Goal: Browse casually: Explore the website without a specific task or goal

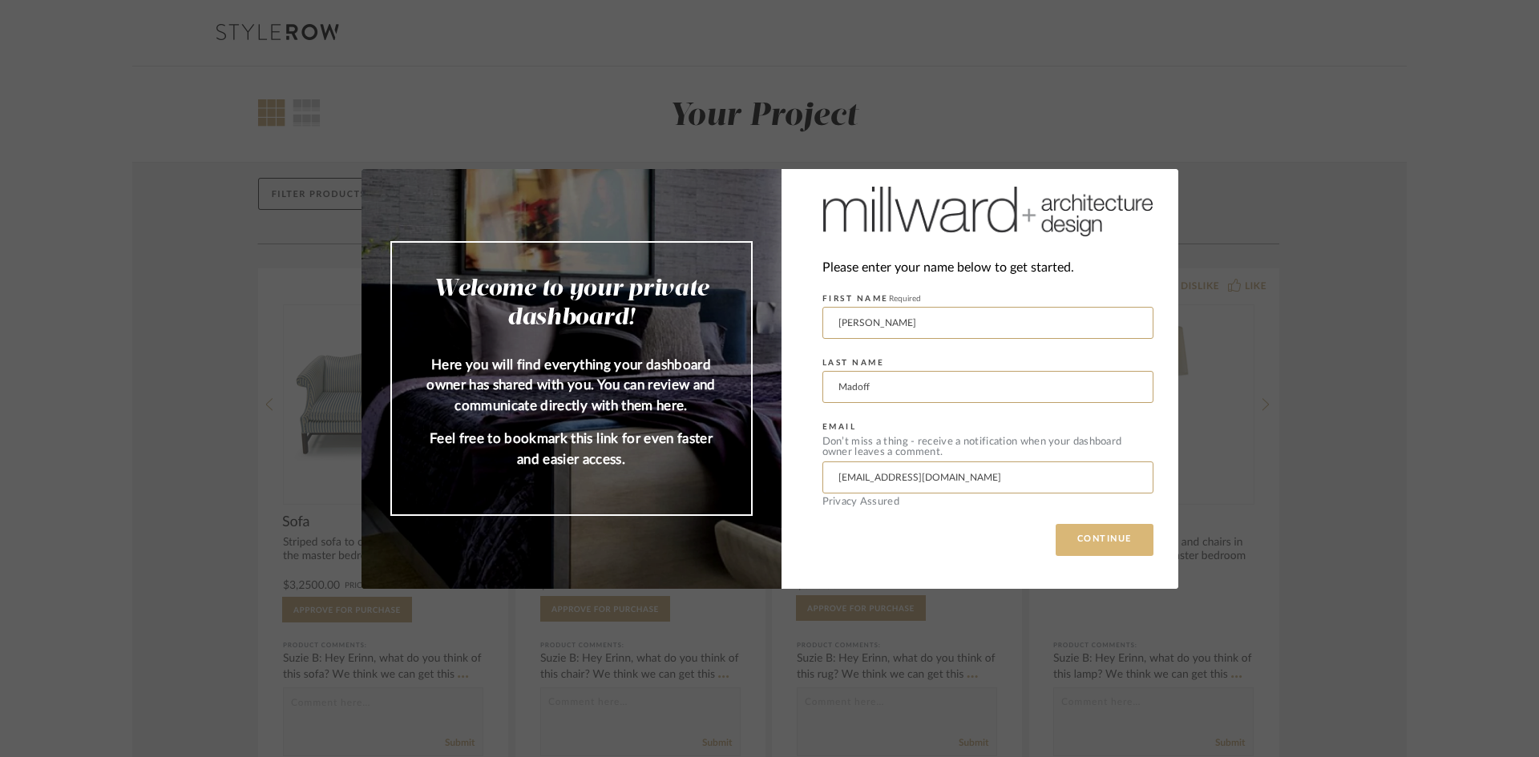
click at [1083, 539] on button "CONTINUE" at bounding box center [1105, 540] width 98 height 32
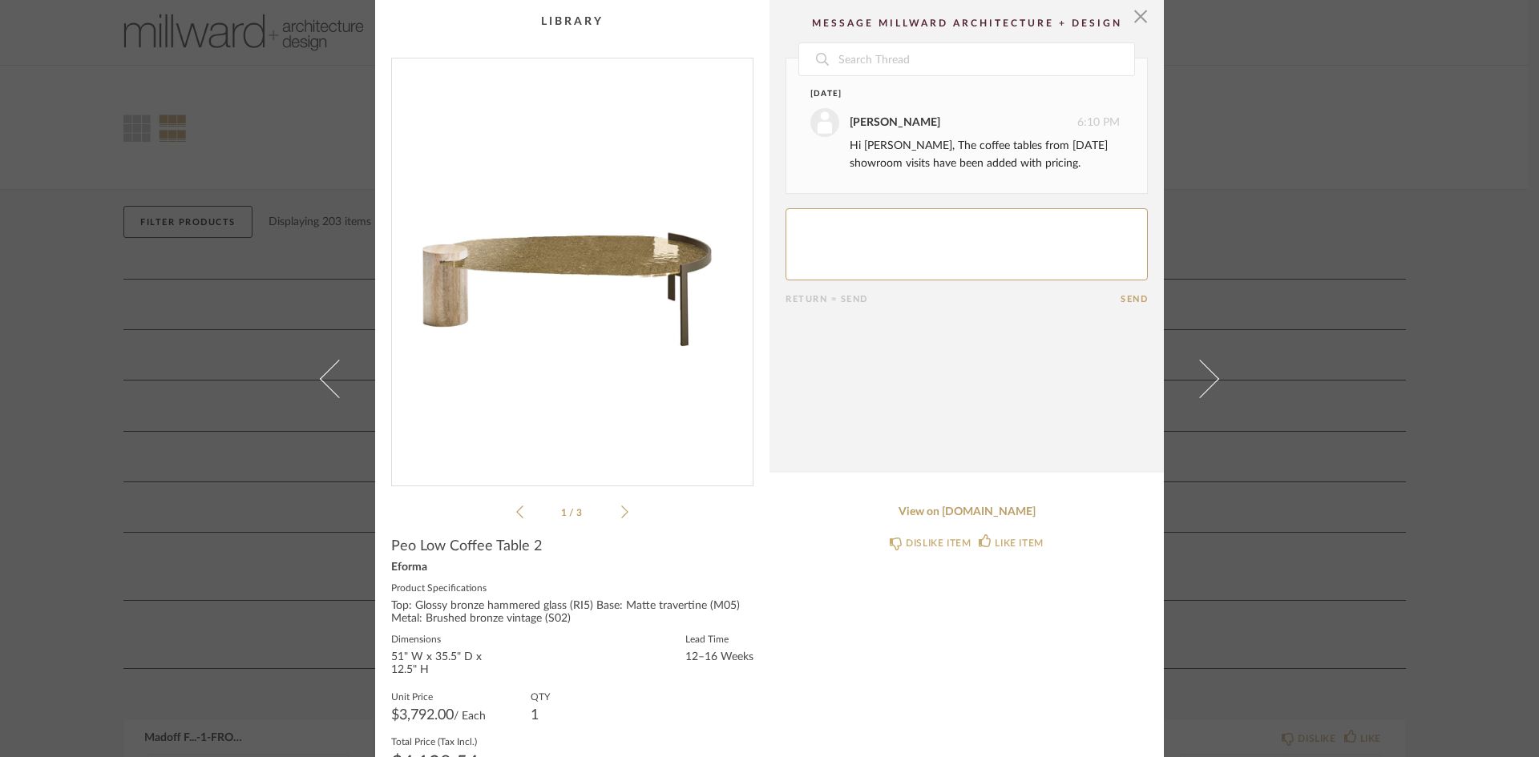
click at [621, 509] on icon at bounding box center [624, 512] width 7 height 14
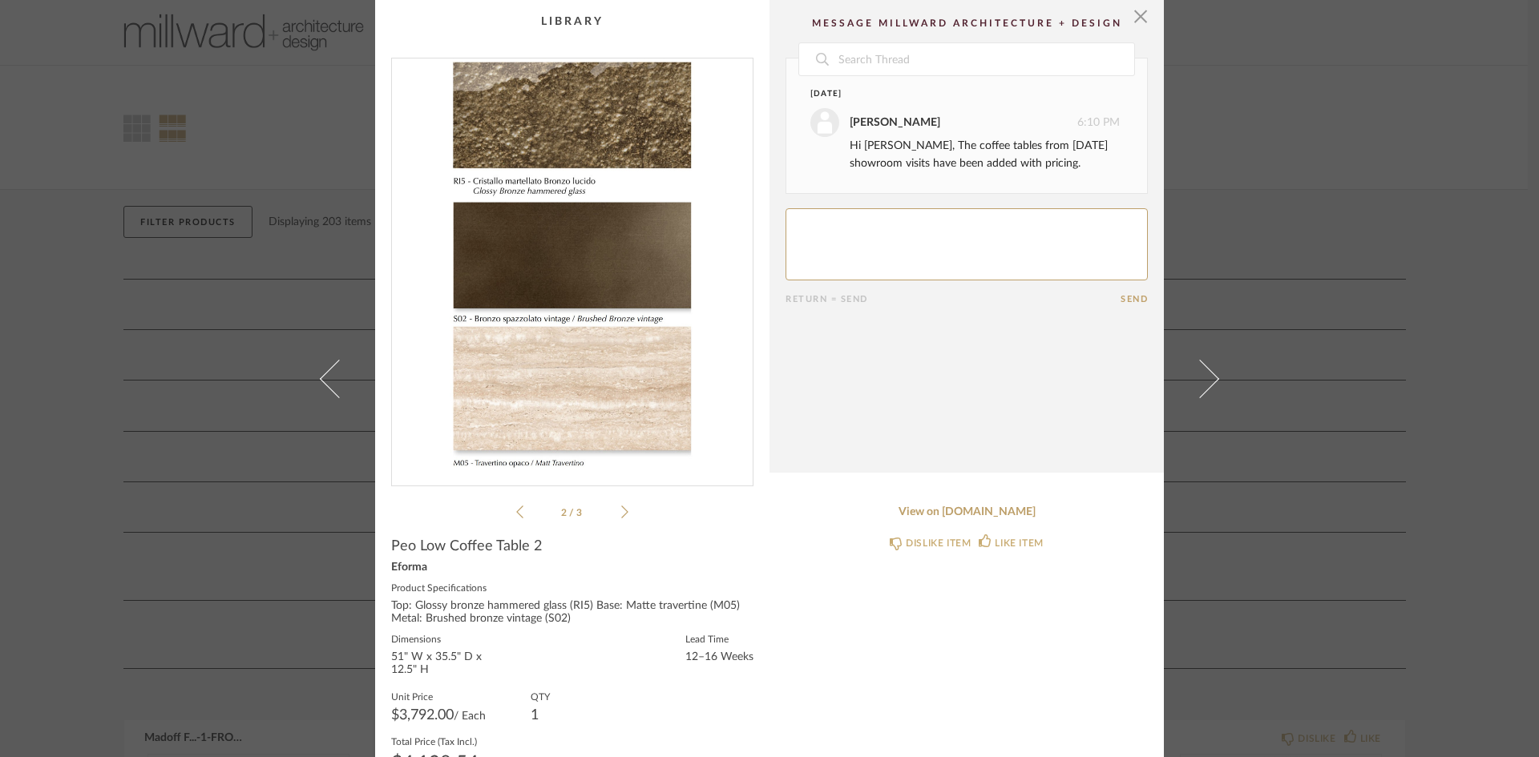
click at [621, 509] on icon at bounding box center [624, 512] width 7 height 14
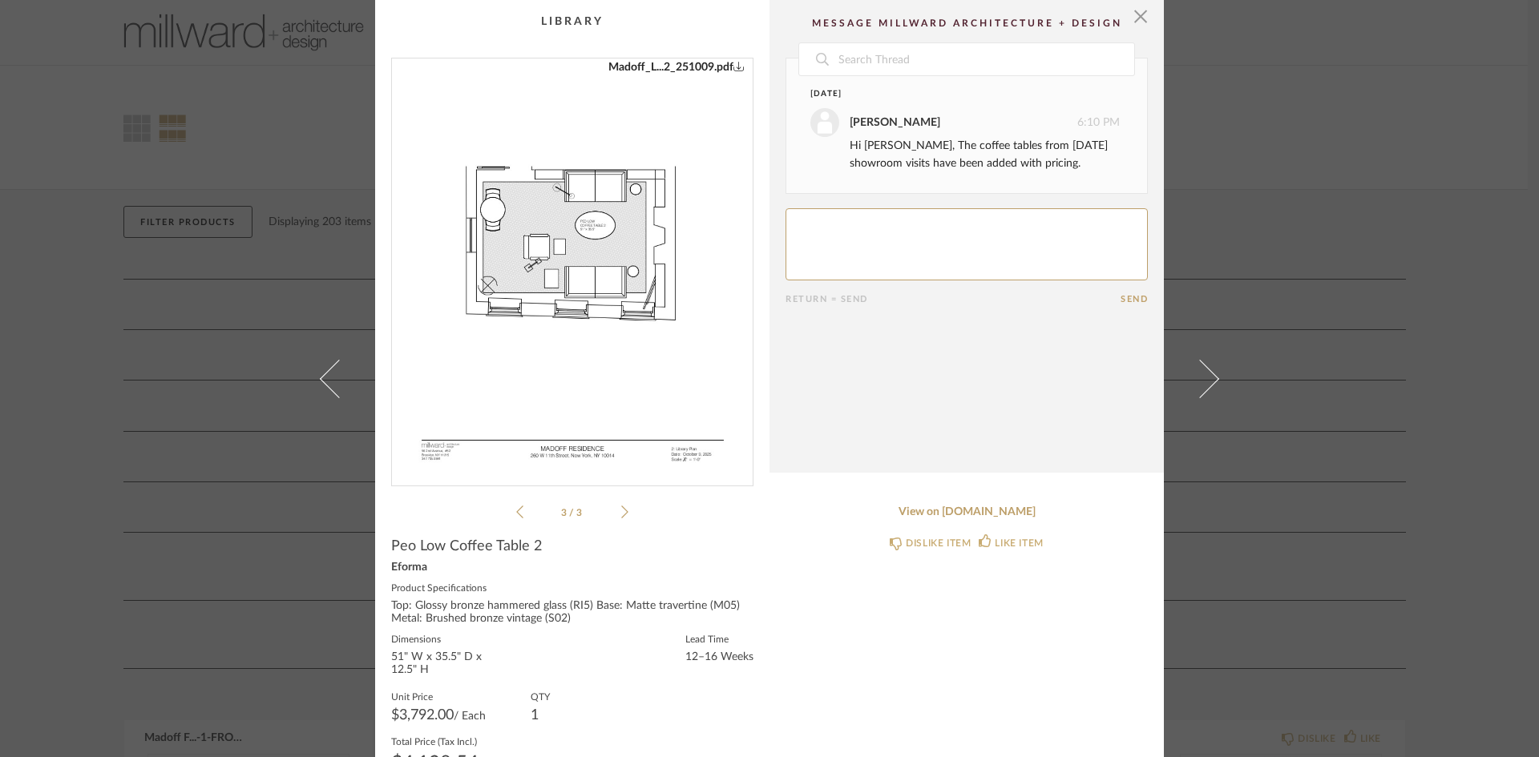
click at [587, 232] on img "2" at bounding box center [572, 266] width 321 height 414
click at [1133, 14] on span "button" at bounding box center [1141, 16] width 32 height 32
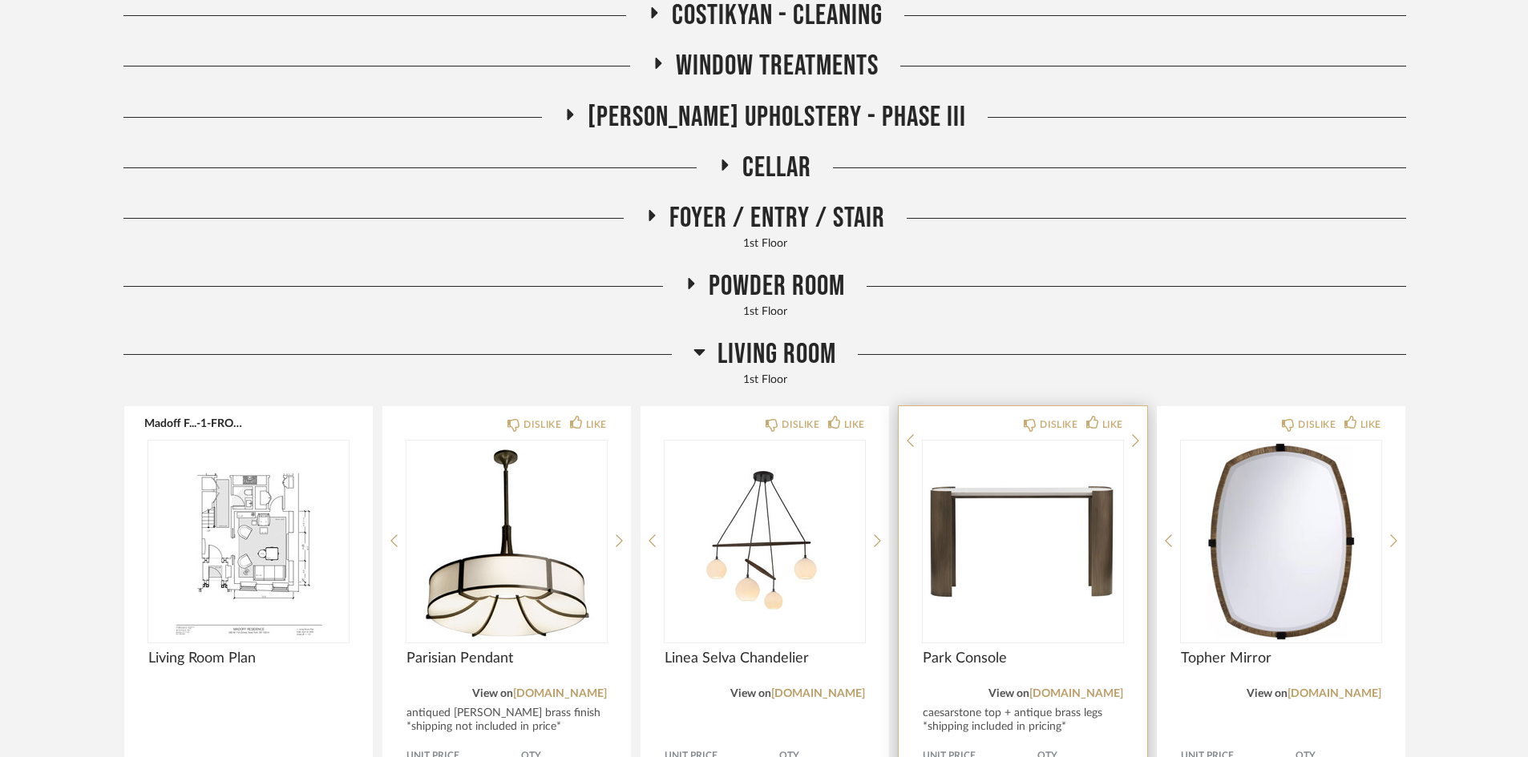
scroll to position [321, 0]
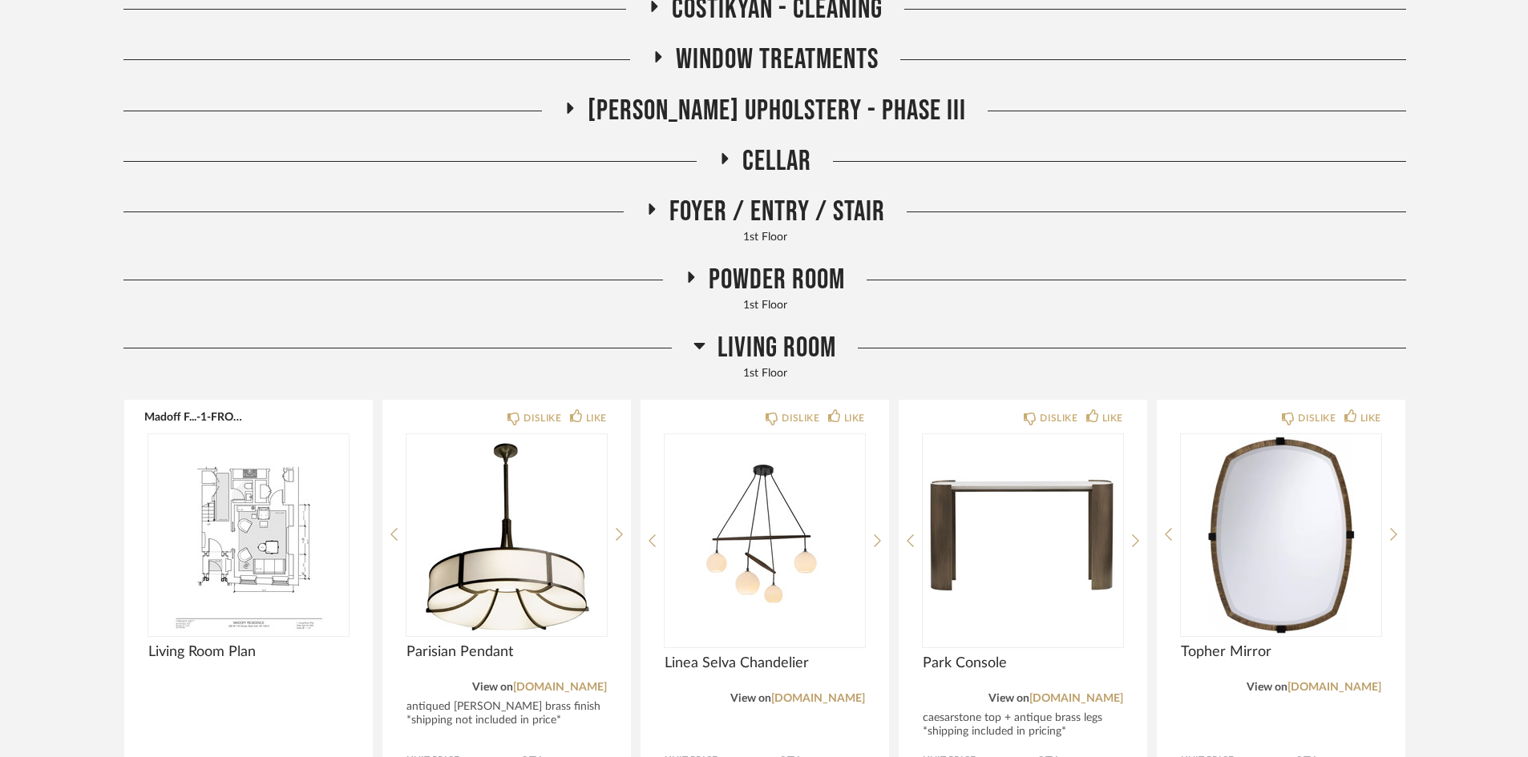
click at [697, 348] on icon at bounding box center [699, 346] width 11 height 6
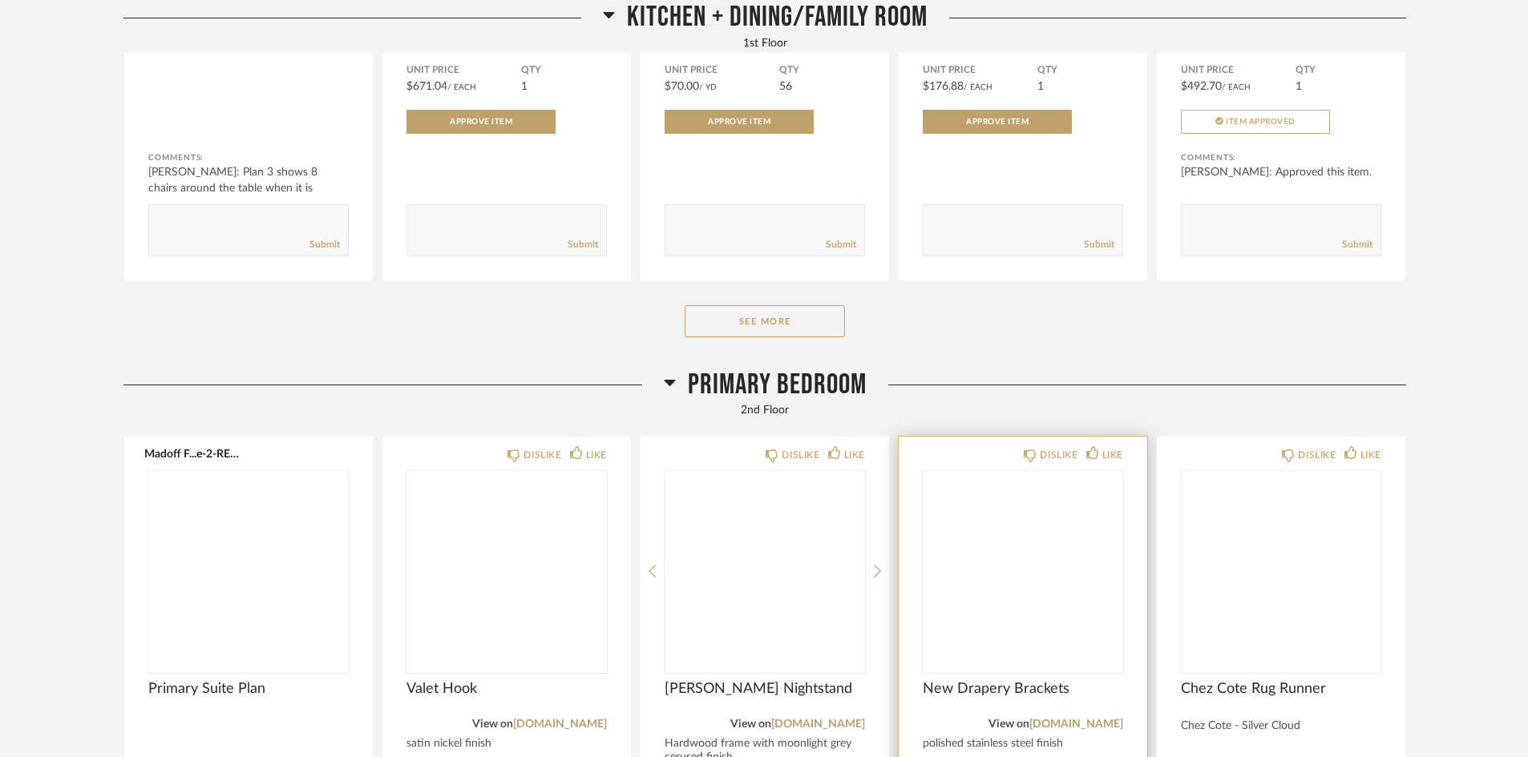
scroll to position [1042, 0]
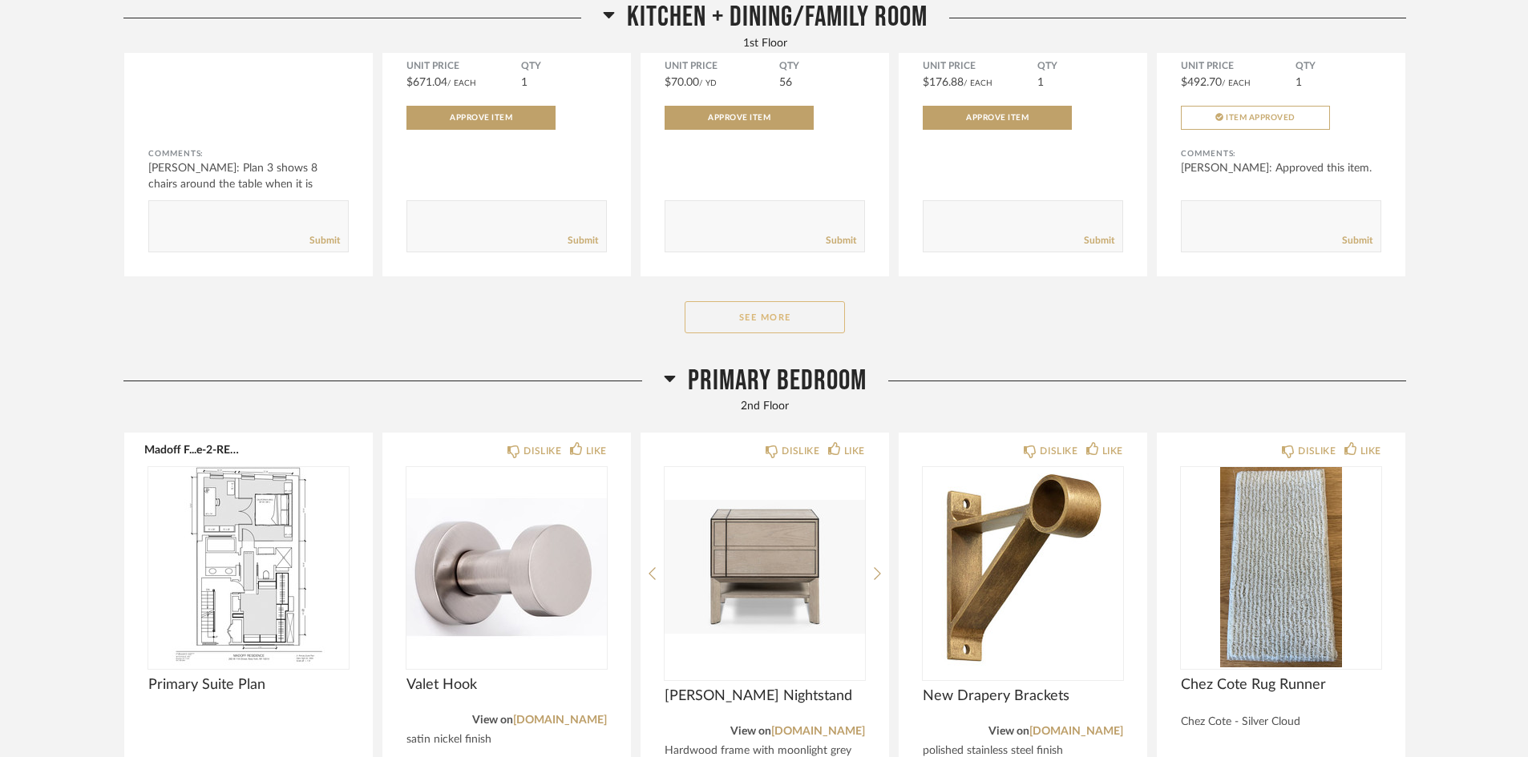
click at [765, 320] on button "See More" at bounding box center [764, 317] width 160 height 32
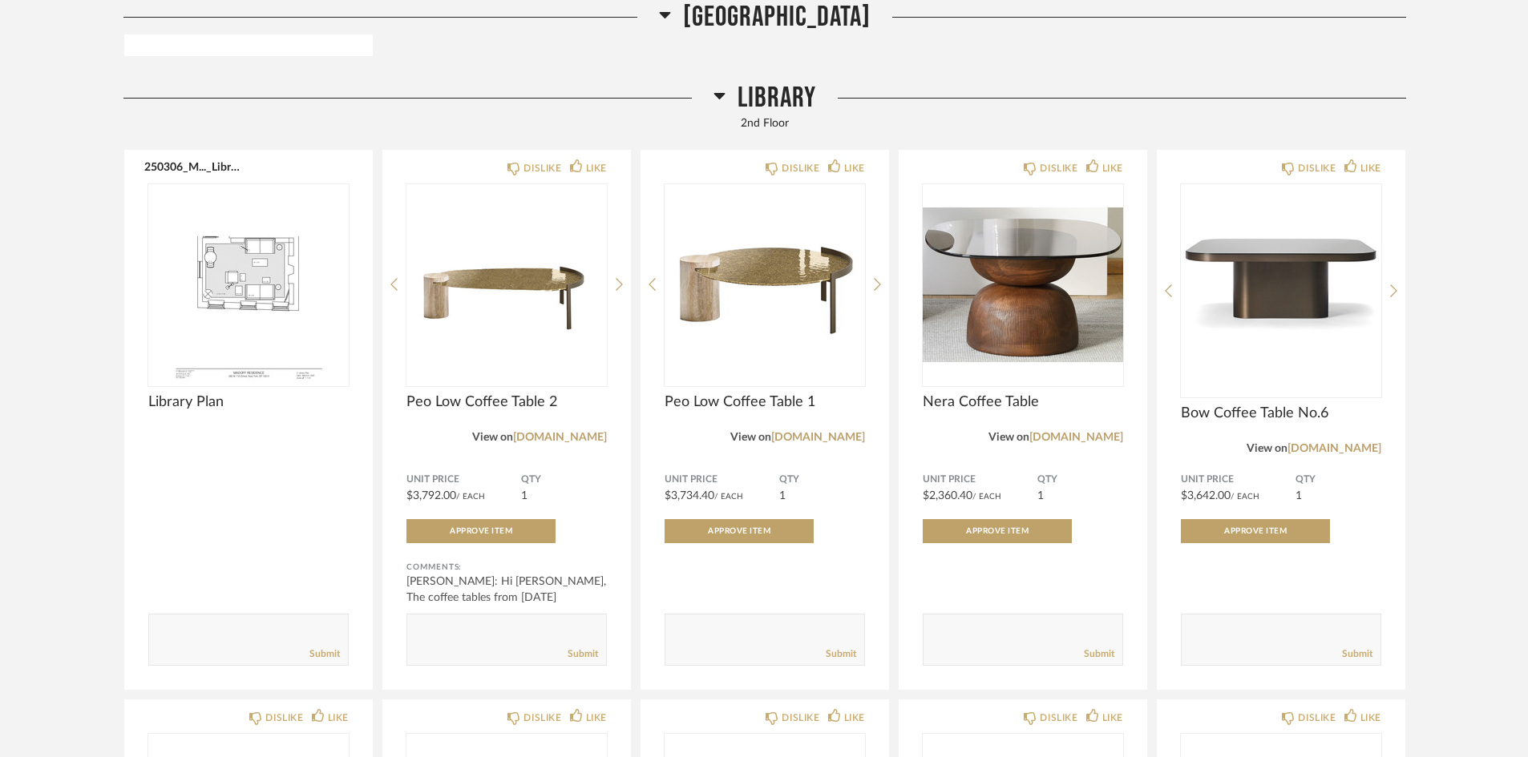
scroll to position [5530, 0]
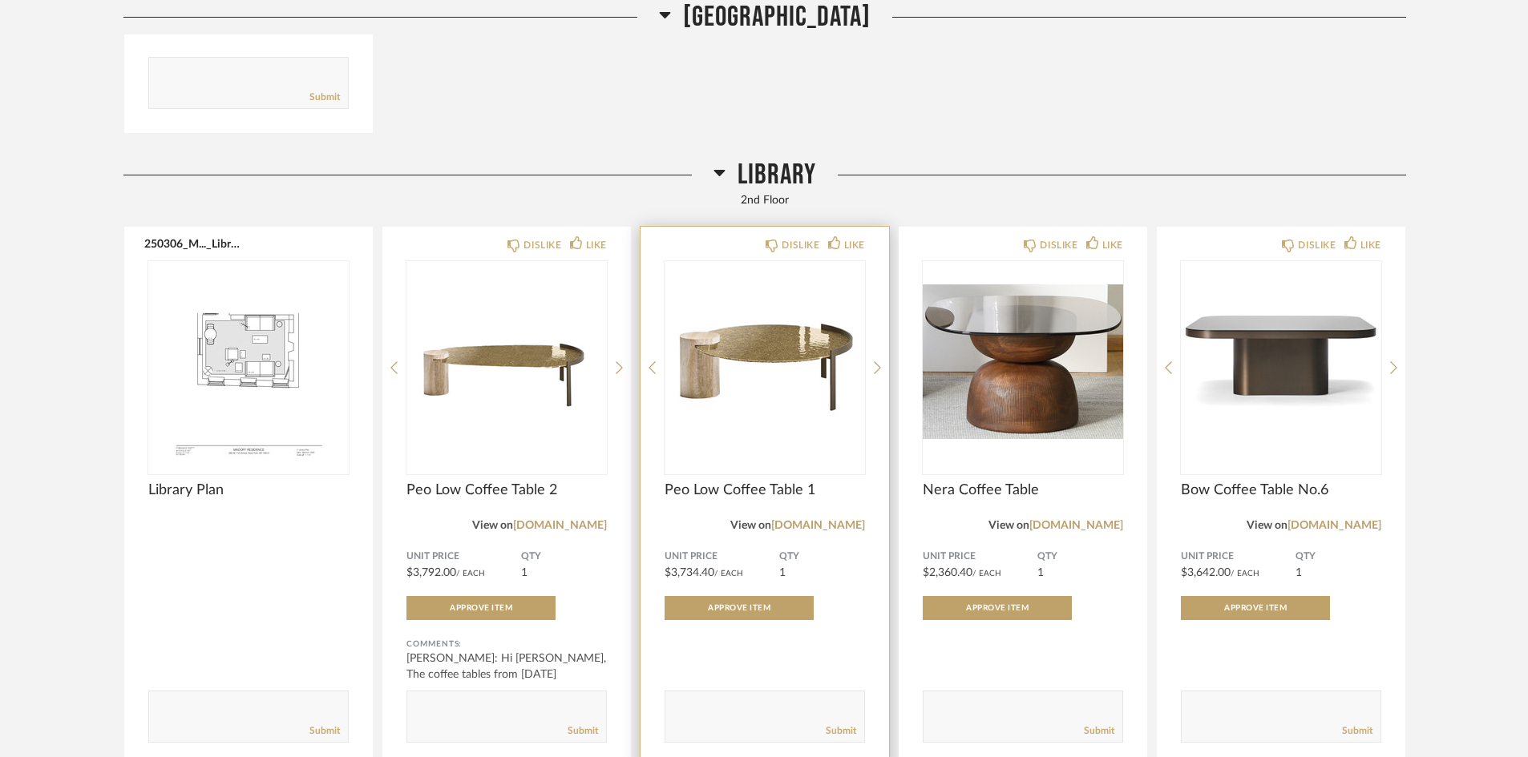
click at [738, 360] on img "0" at bounding box center [764, 361] width 200 height 200
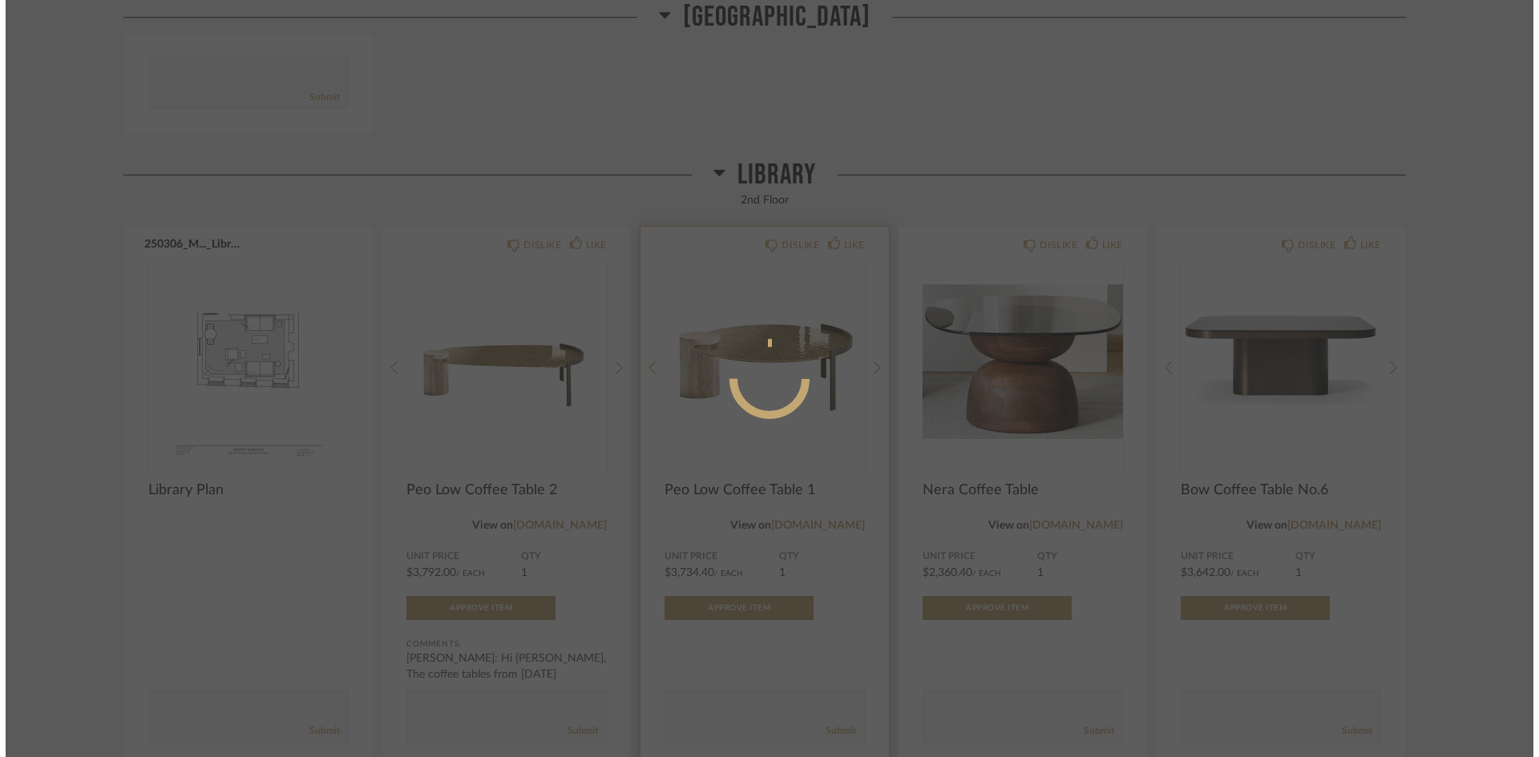
scroll to position [0, 0]
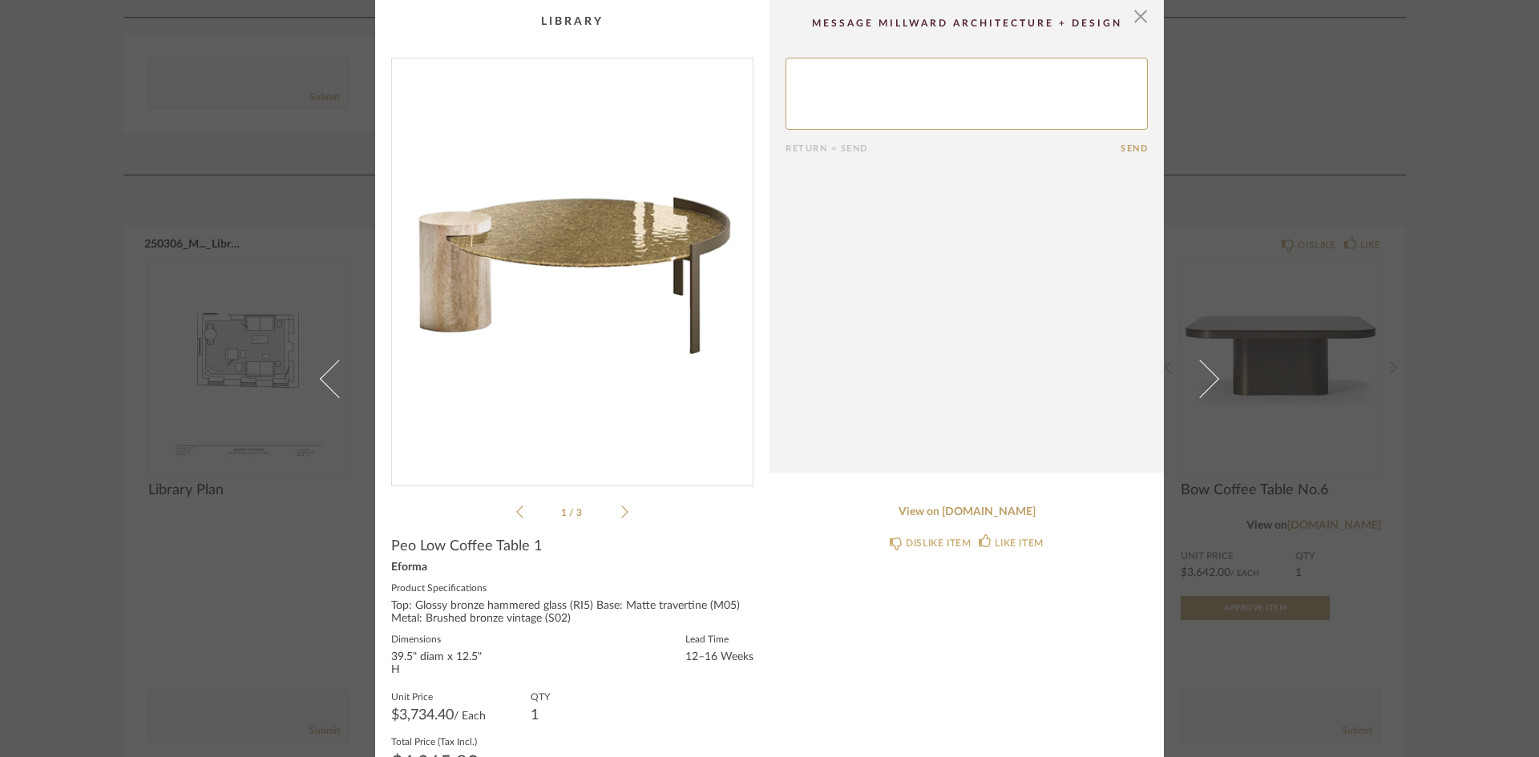
click at [621, 511] on icon at bounding box center [624, 512] width 7 height 14
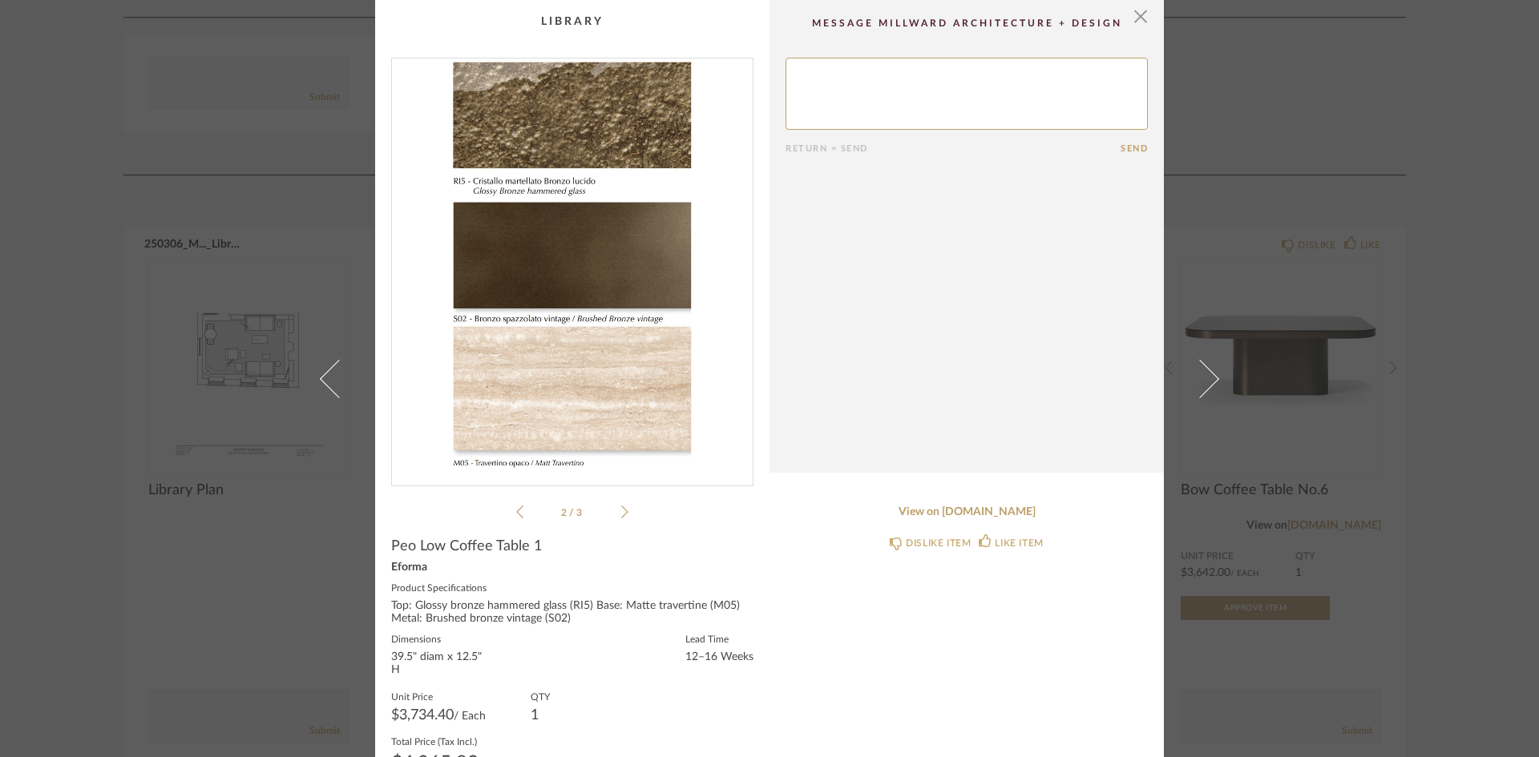
click at [621, 511] on icon at bounding box center [624, 512] width 7 height 14
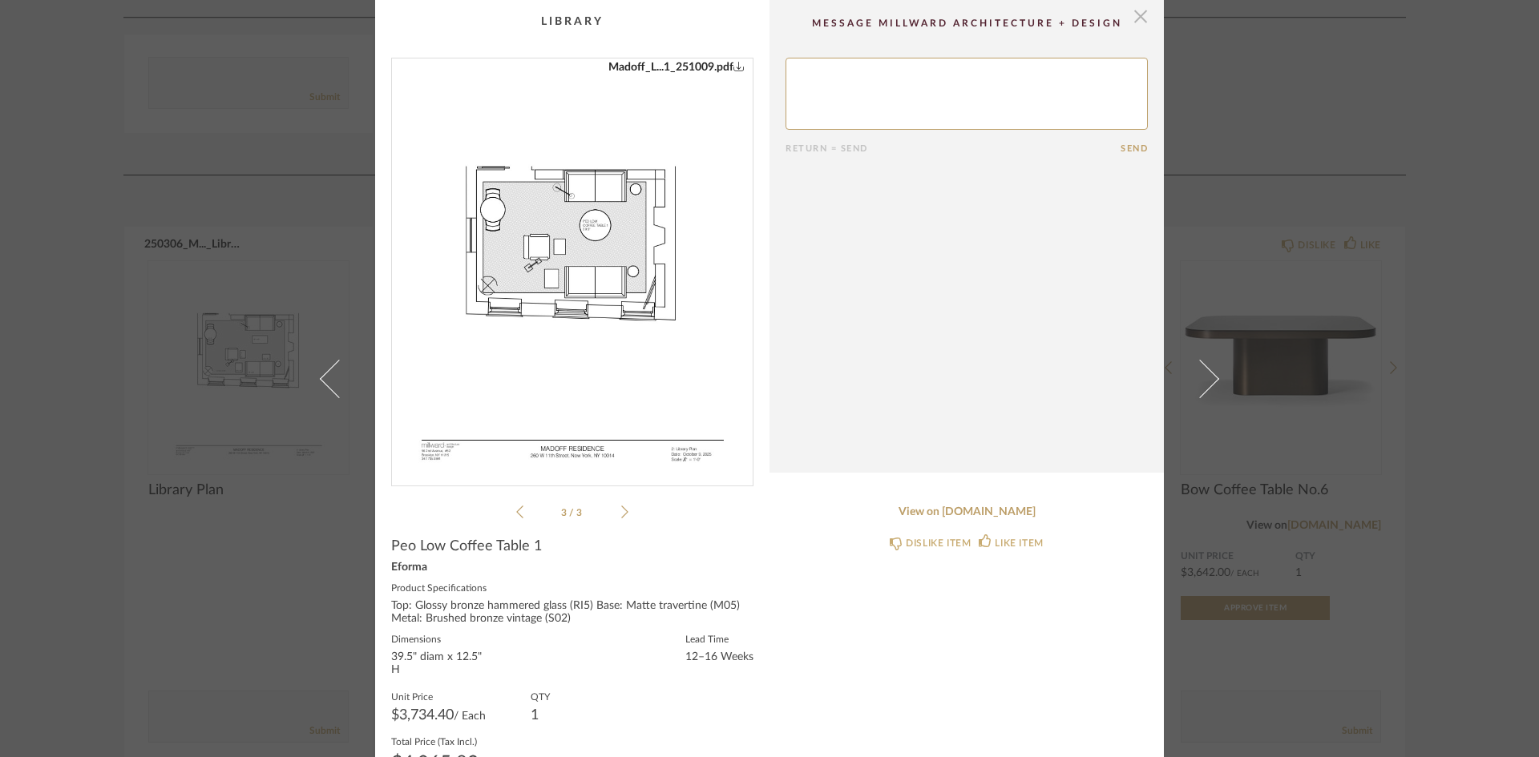
click at [1129, 16] on span "button" at bounding box center [1141, 16] width 32 height 32
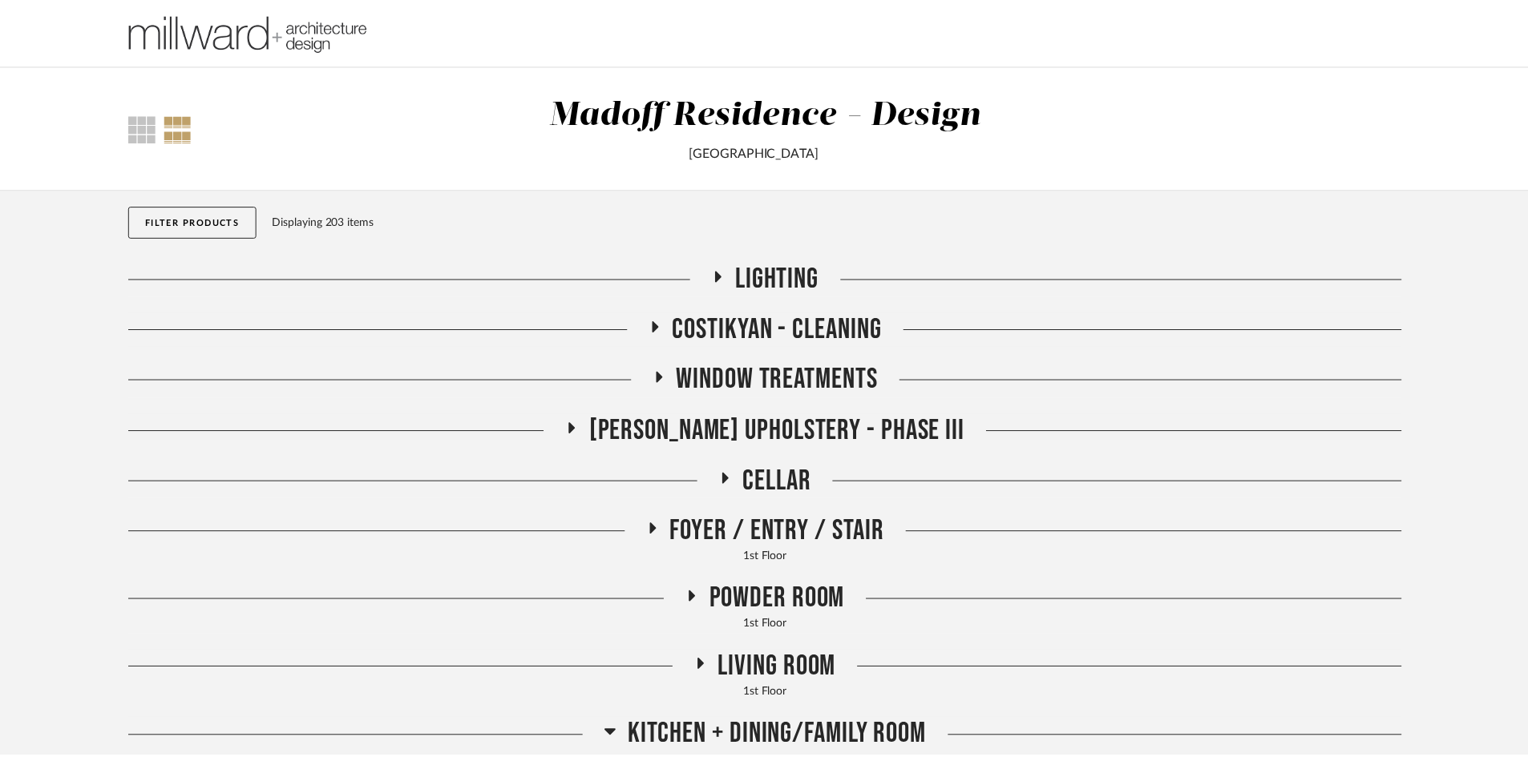
scroll to position [5530, 0]
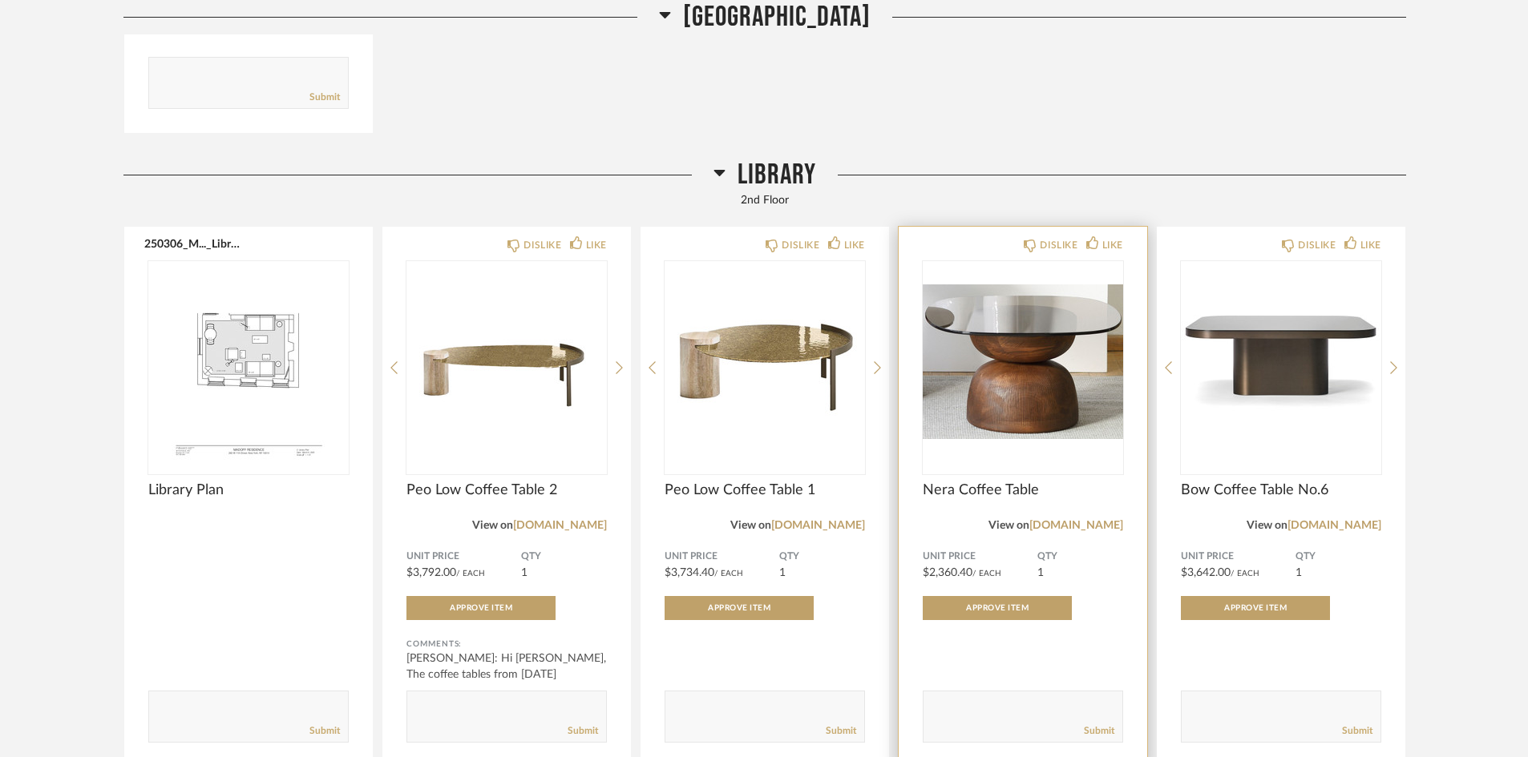
click at [1044, 373] on img "0" at bounding box center [1023, 361] width 200 height 200
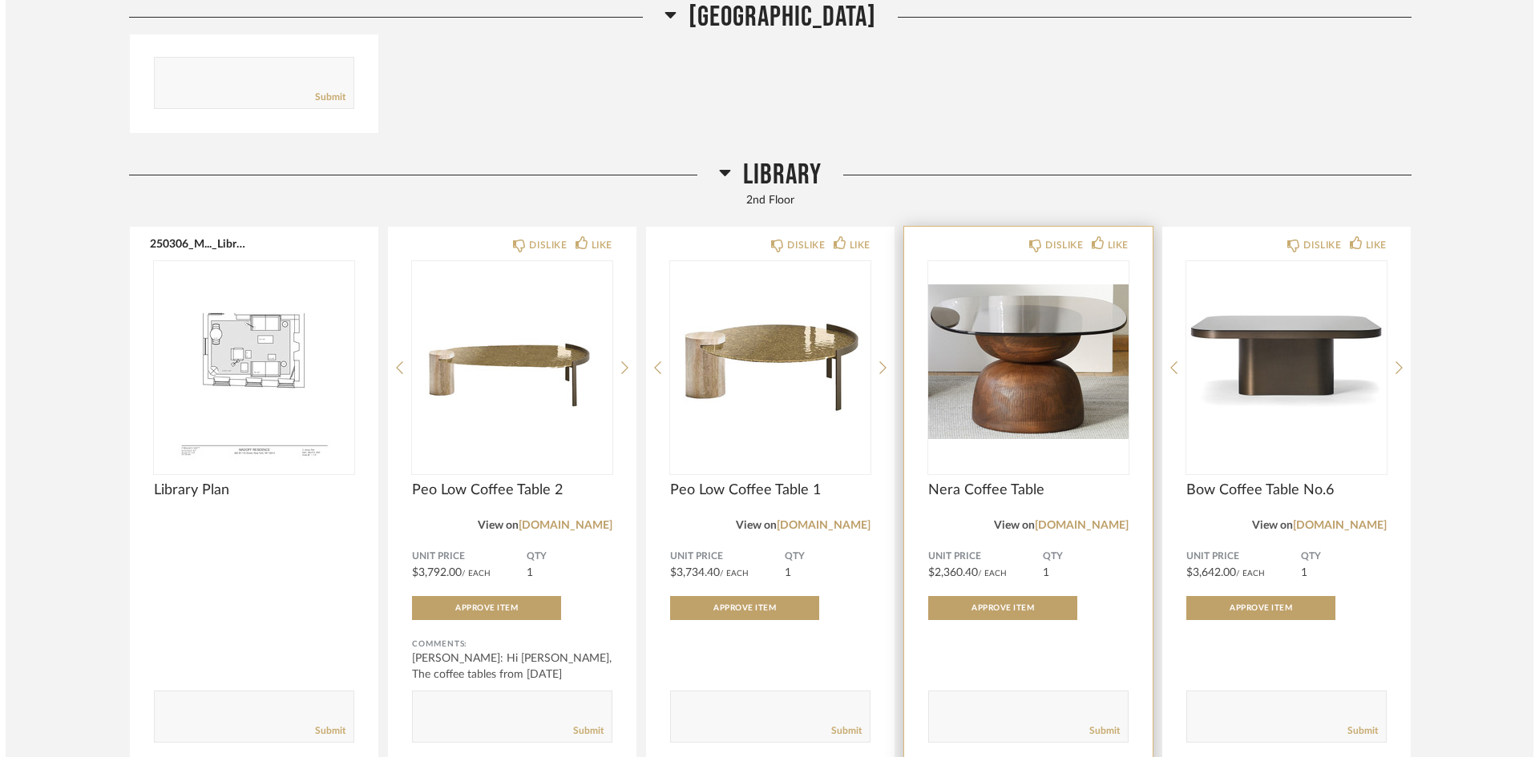
scroll to position [0, 0]
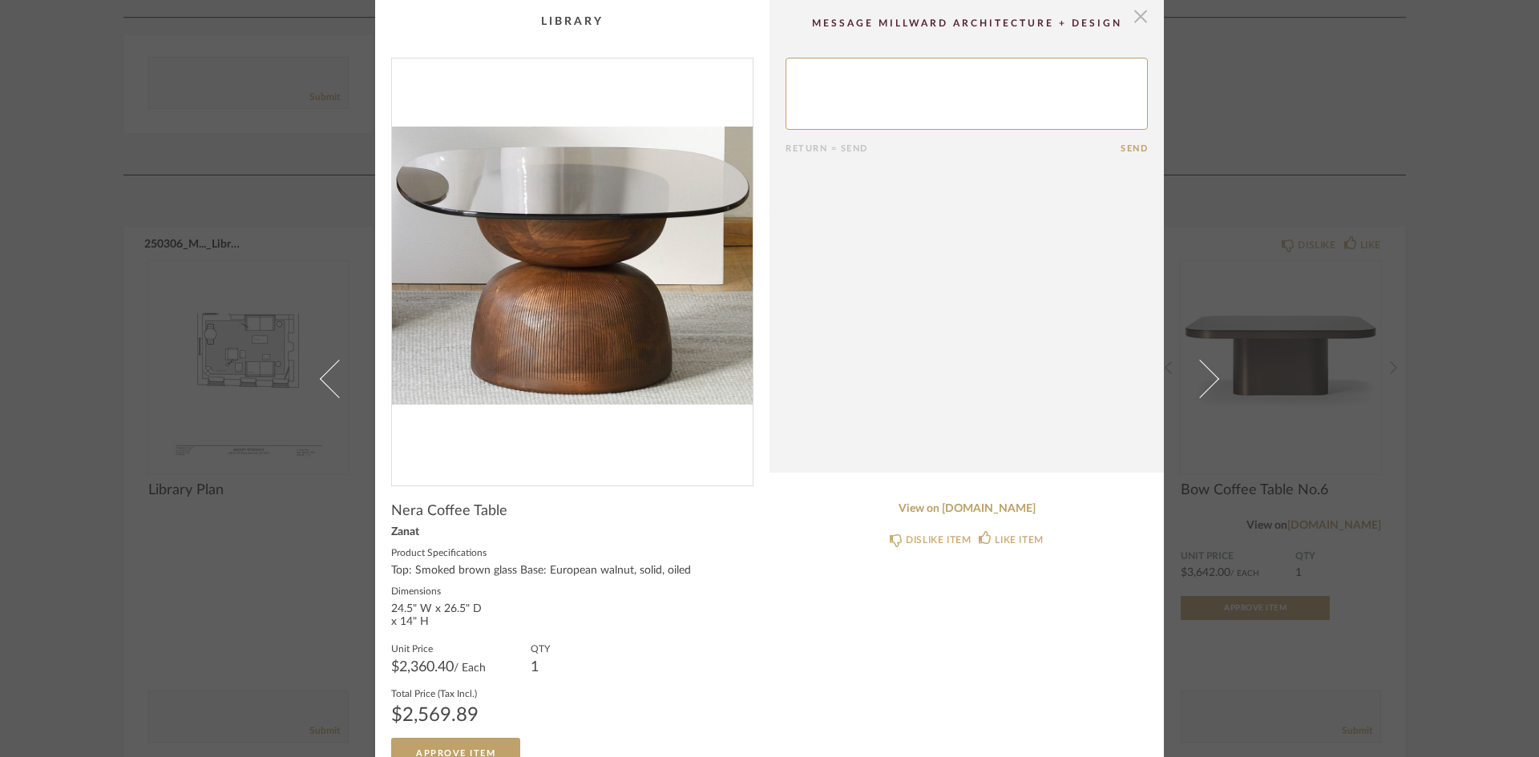
click at [1136, 18] on span "button" at bounding box center [1141, 16] width 32 height 32
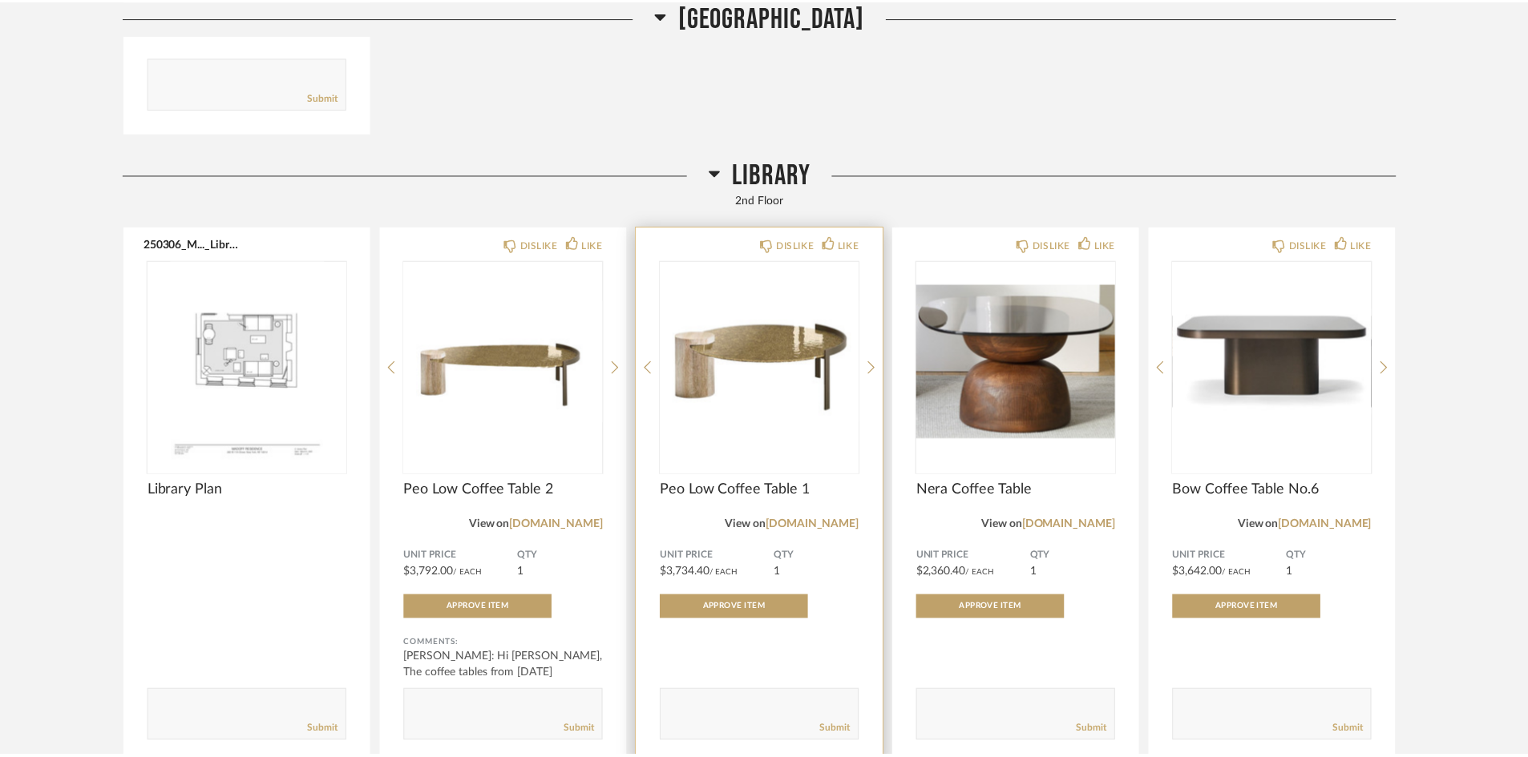
scroll to position [5530, 0]
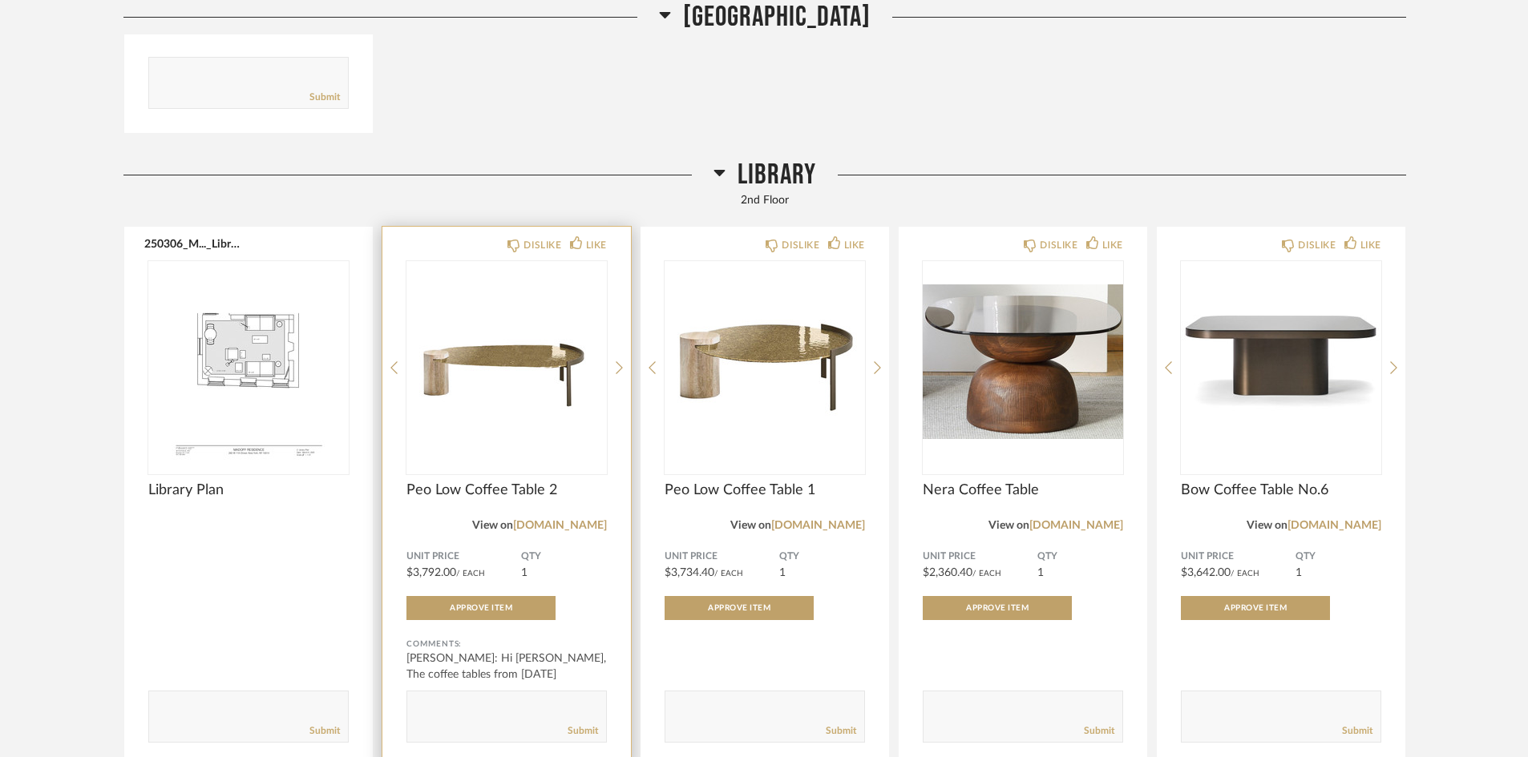
click at [500, 368] on img "0" at bounding box center [506, 361] width 200 height 200
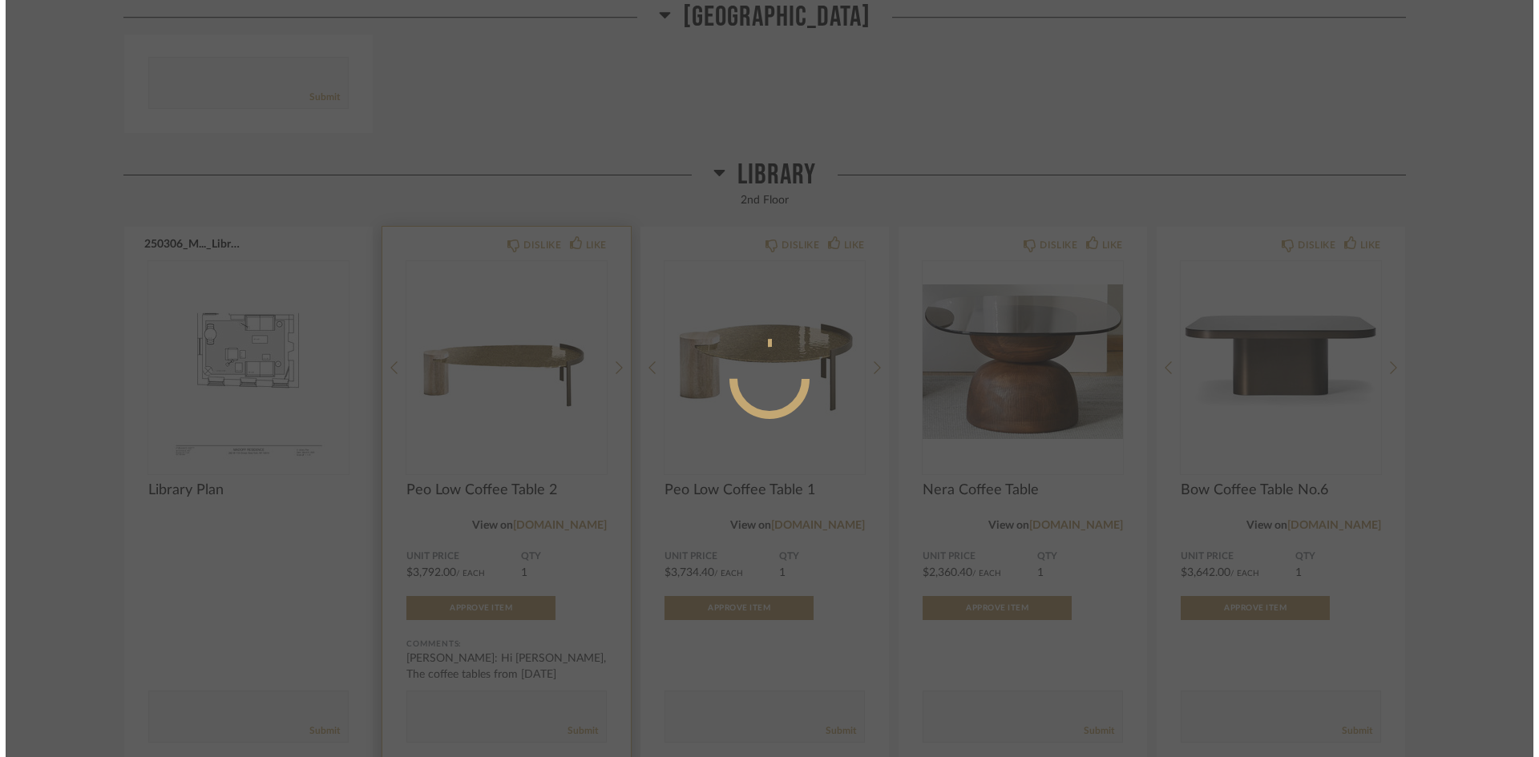
scroll to position [0, 0]
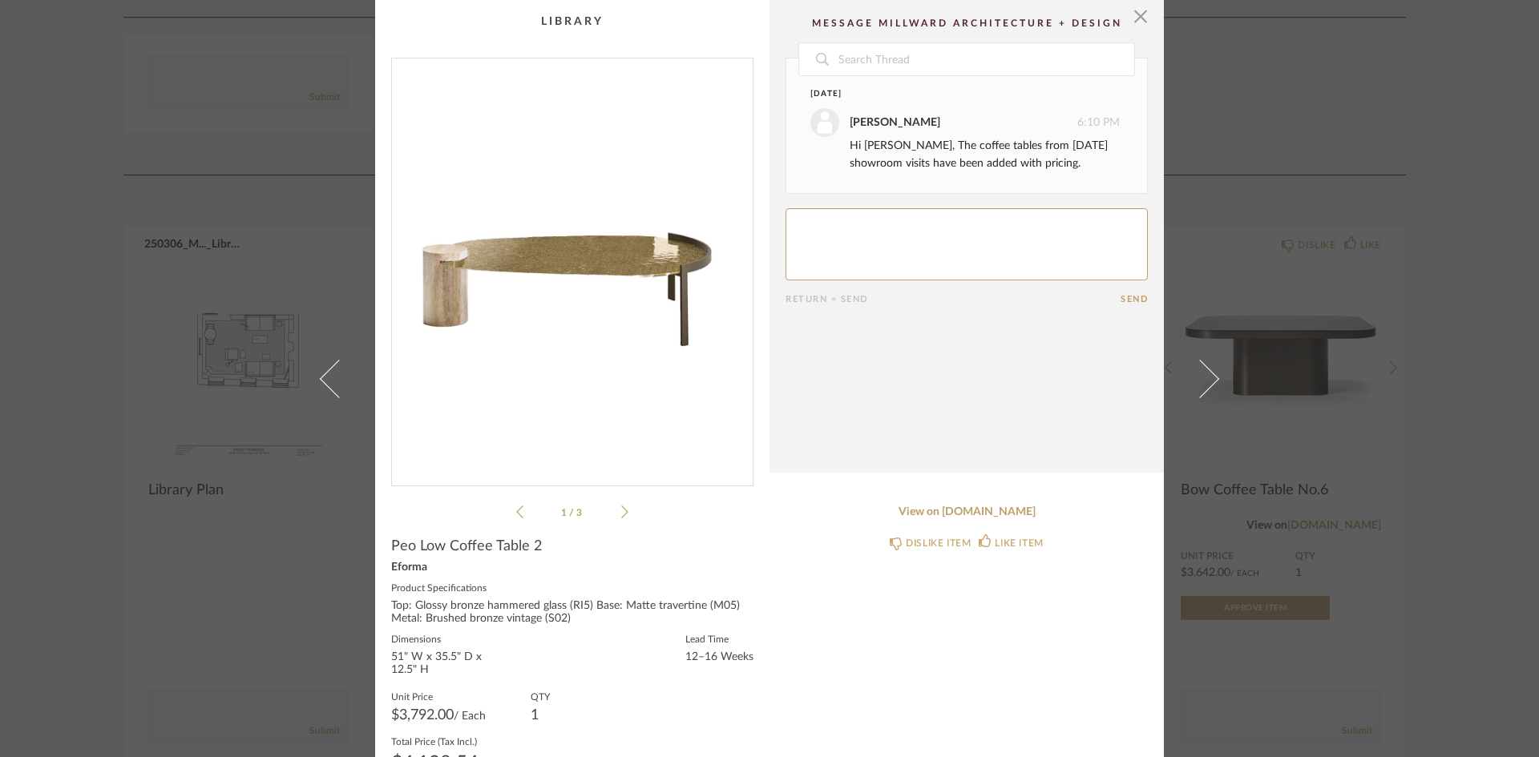
click at [621, 514] on icon at bounding box center [624, 512] width 7 height 14
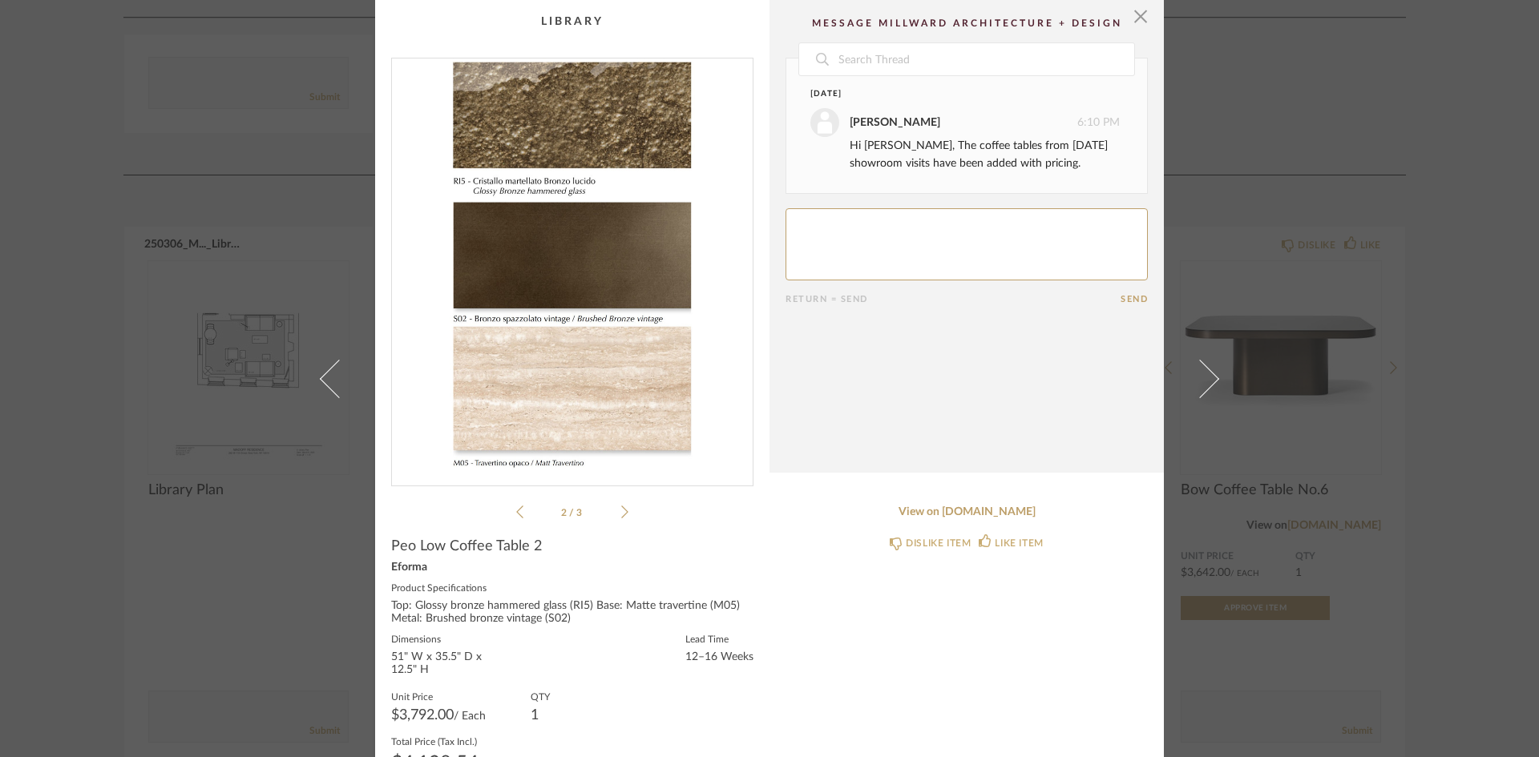
click at [621, 514] on icon at bounding box center [624, 512] width 7 height 14
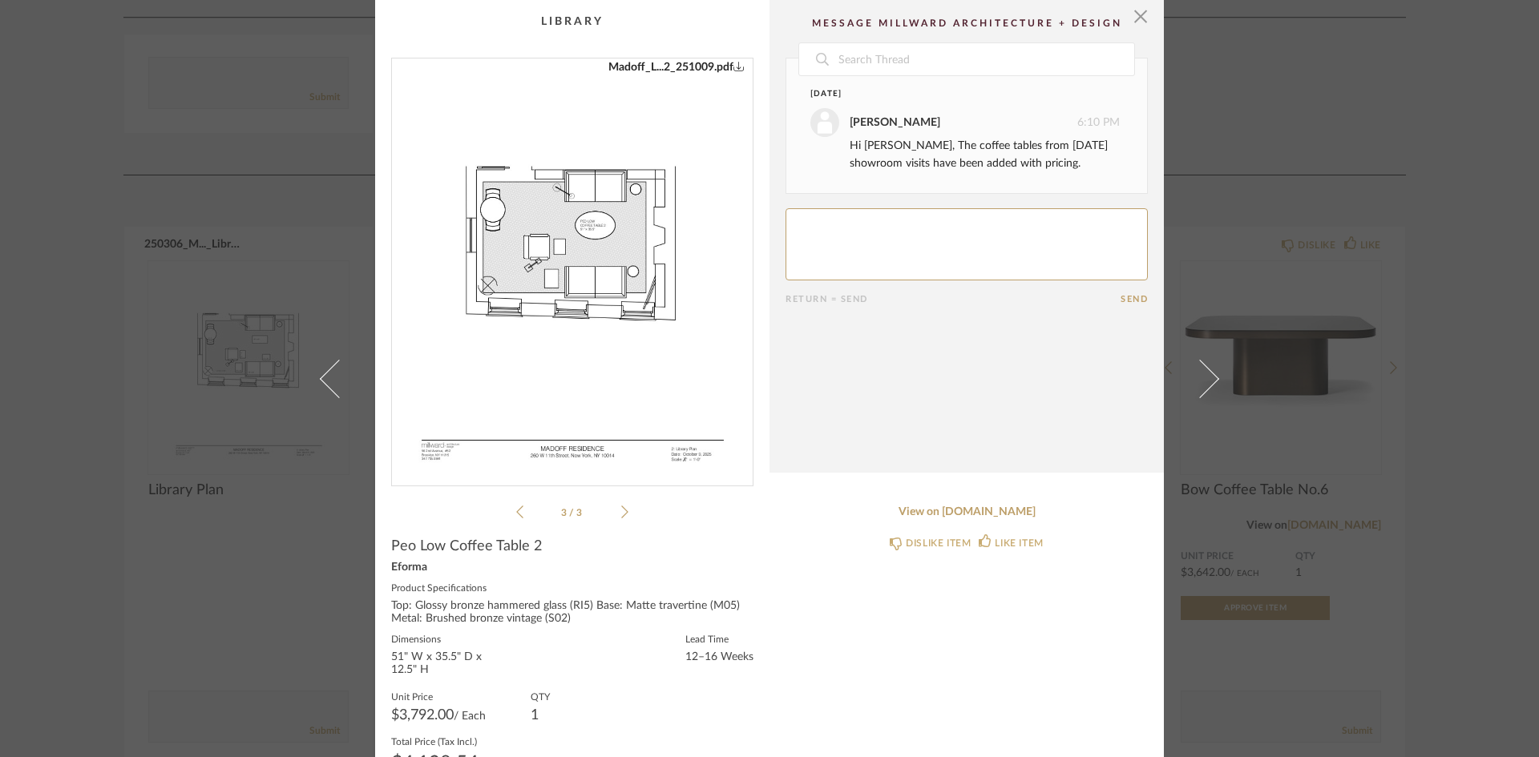
click at [584, 256] on img "2" at bounding box center [572, 266] width 321 height 414
click at [1133, 23] on span "button" at bounding box center [1141, 16] width 32 height 32
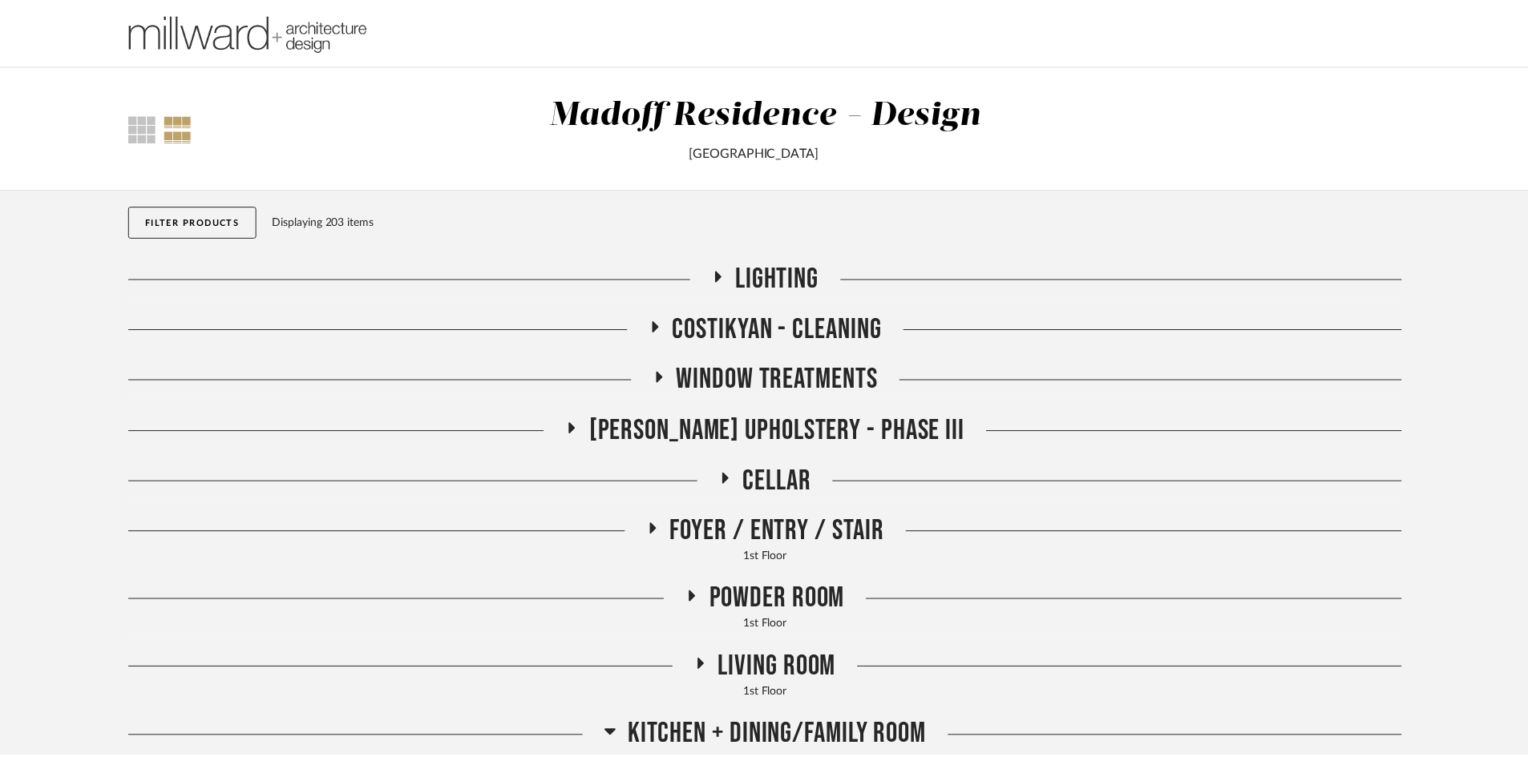
scroll to position [5530, 0]
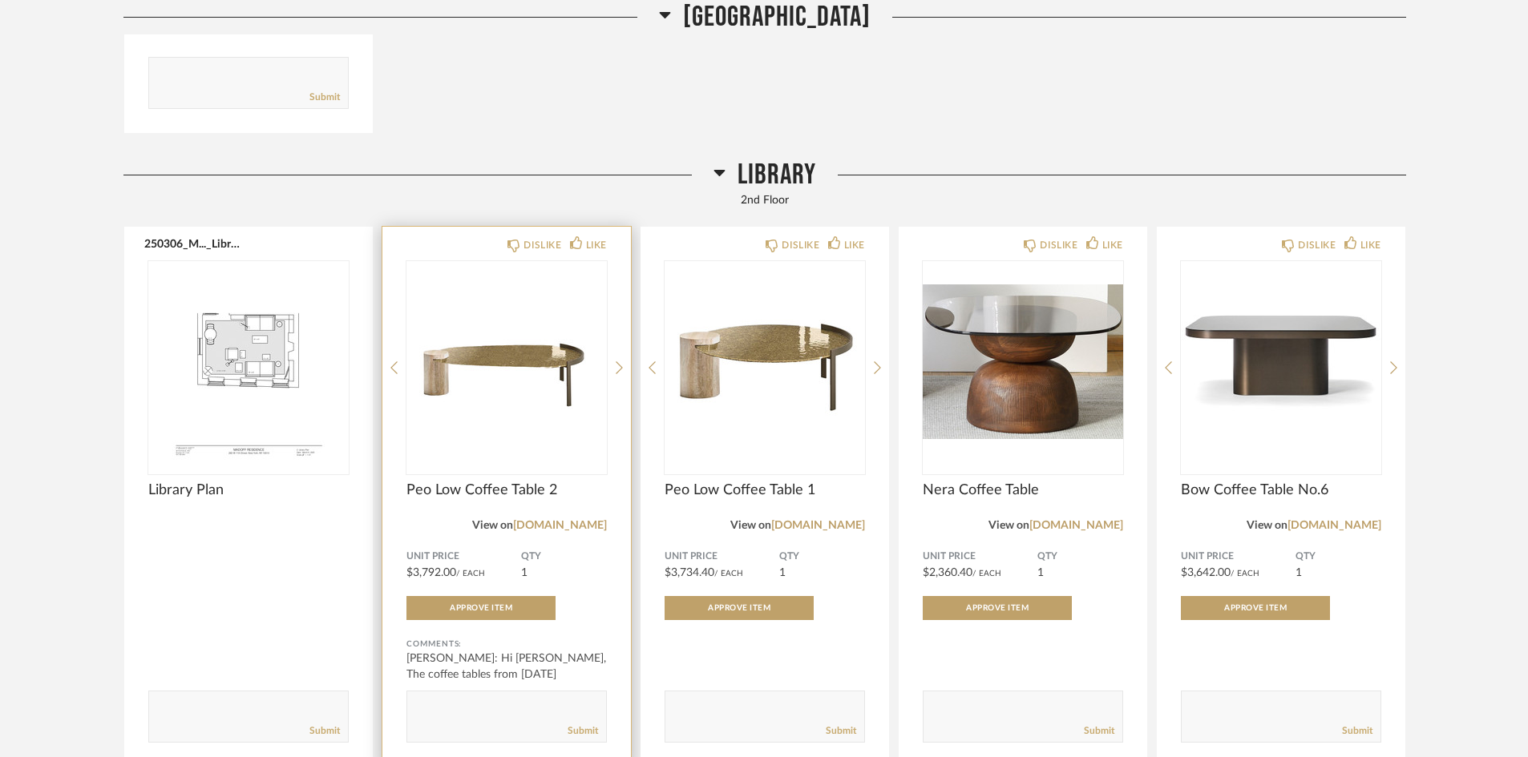
click at [497, 362] on img "0" at bounding box center [506, 361] width 200 height 200
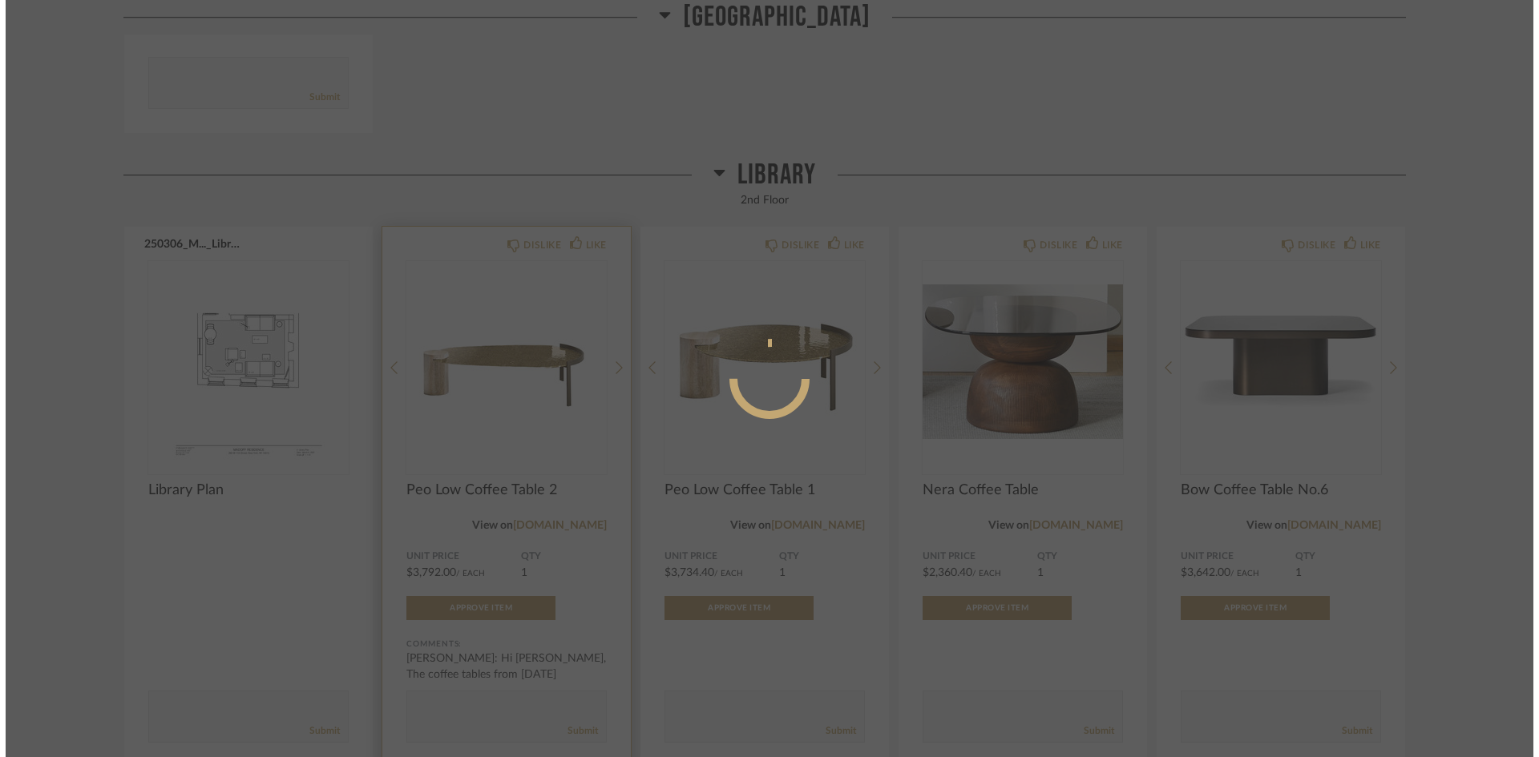
scroll to position [0, 0]
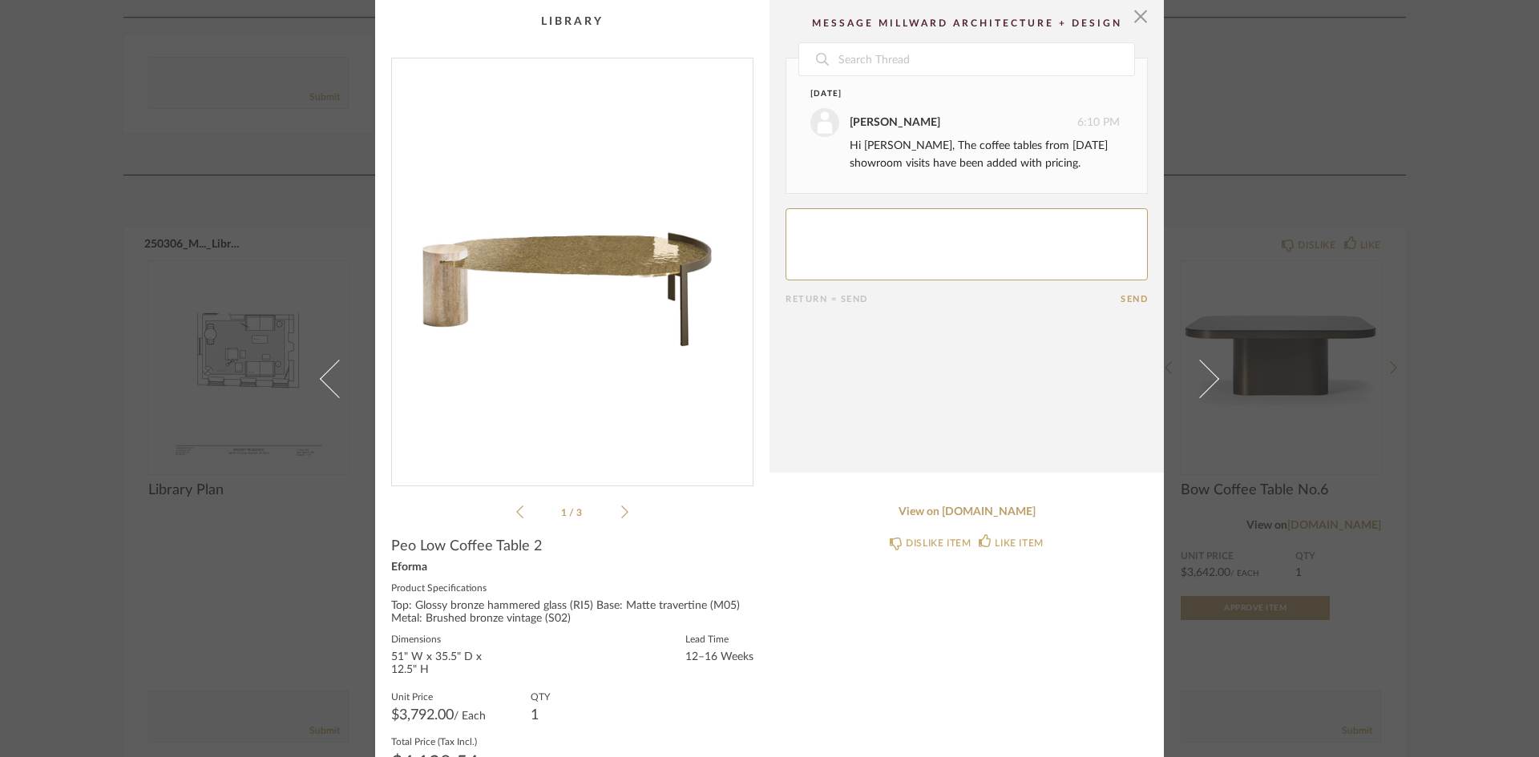
click at [449, 285] on img "0" at bounding box center [572, 266] width 361 height 414
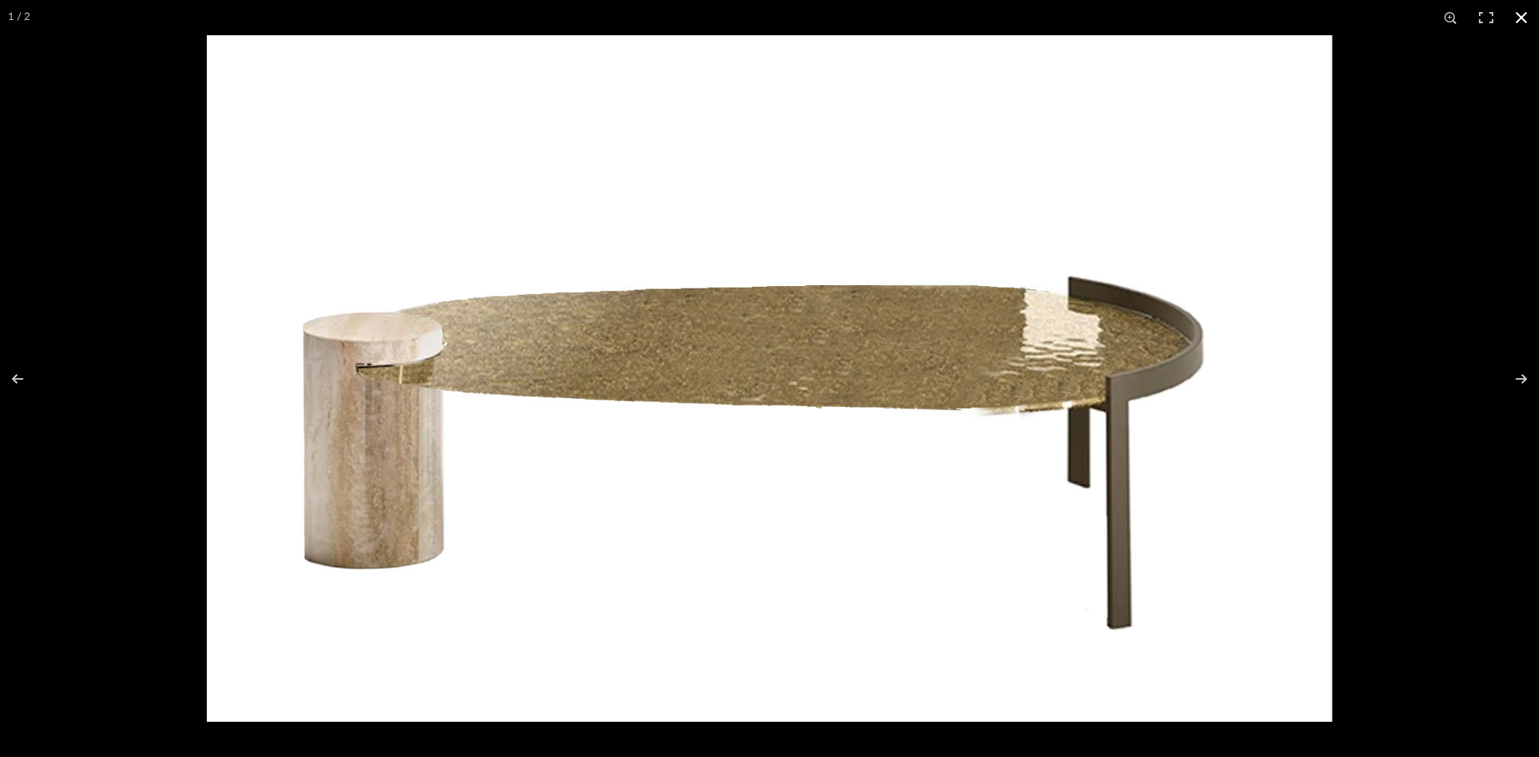
click at [1524, 17] on button at bounding box center [1521, 17] width 35 height 35
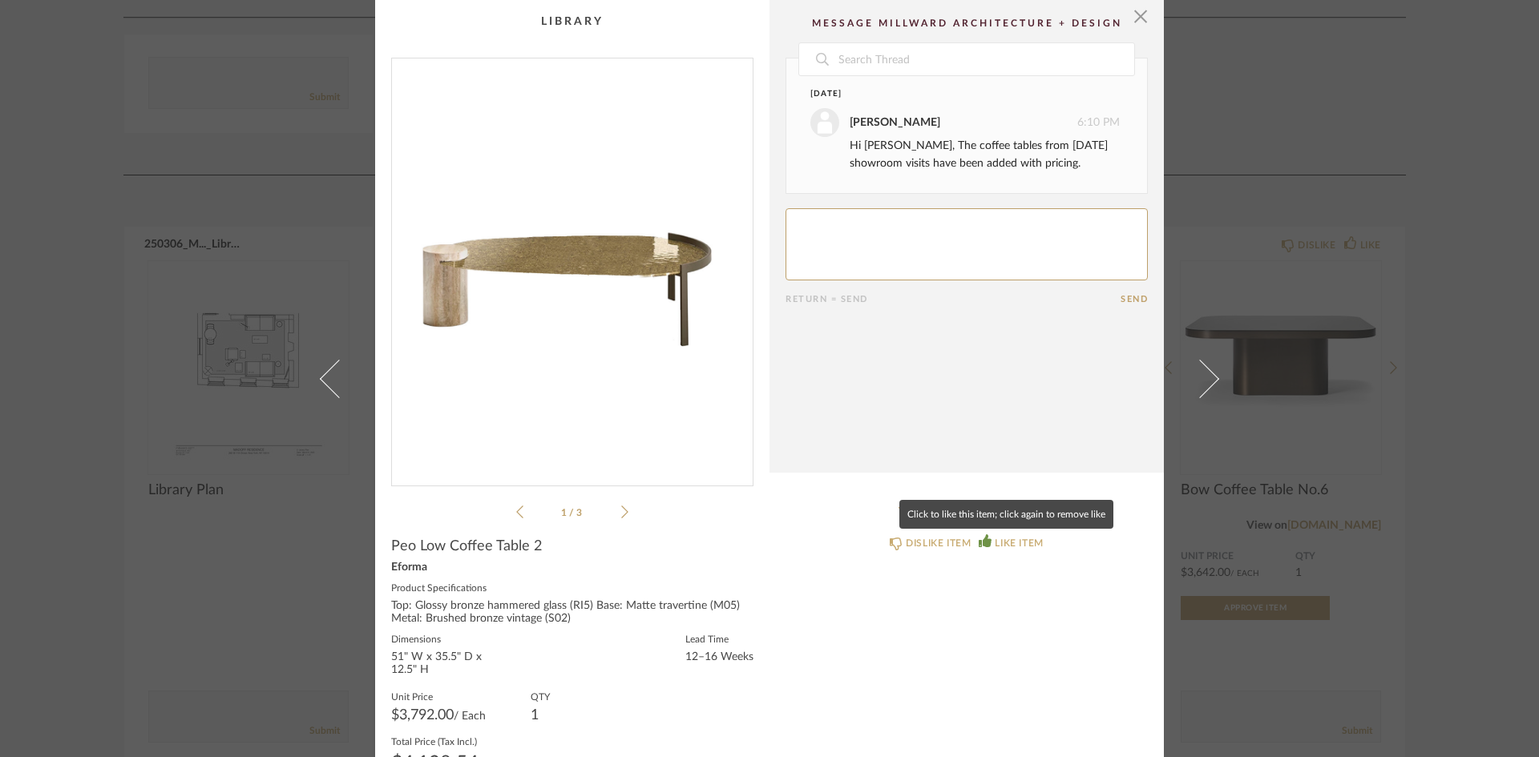
click at [987, 540] on div "LIKE ITEM" at bounding box center [1011, 543] width 64 height 16
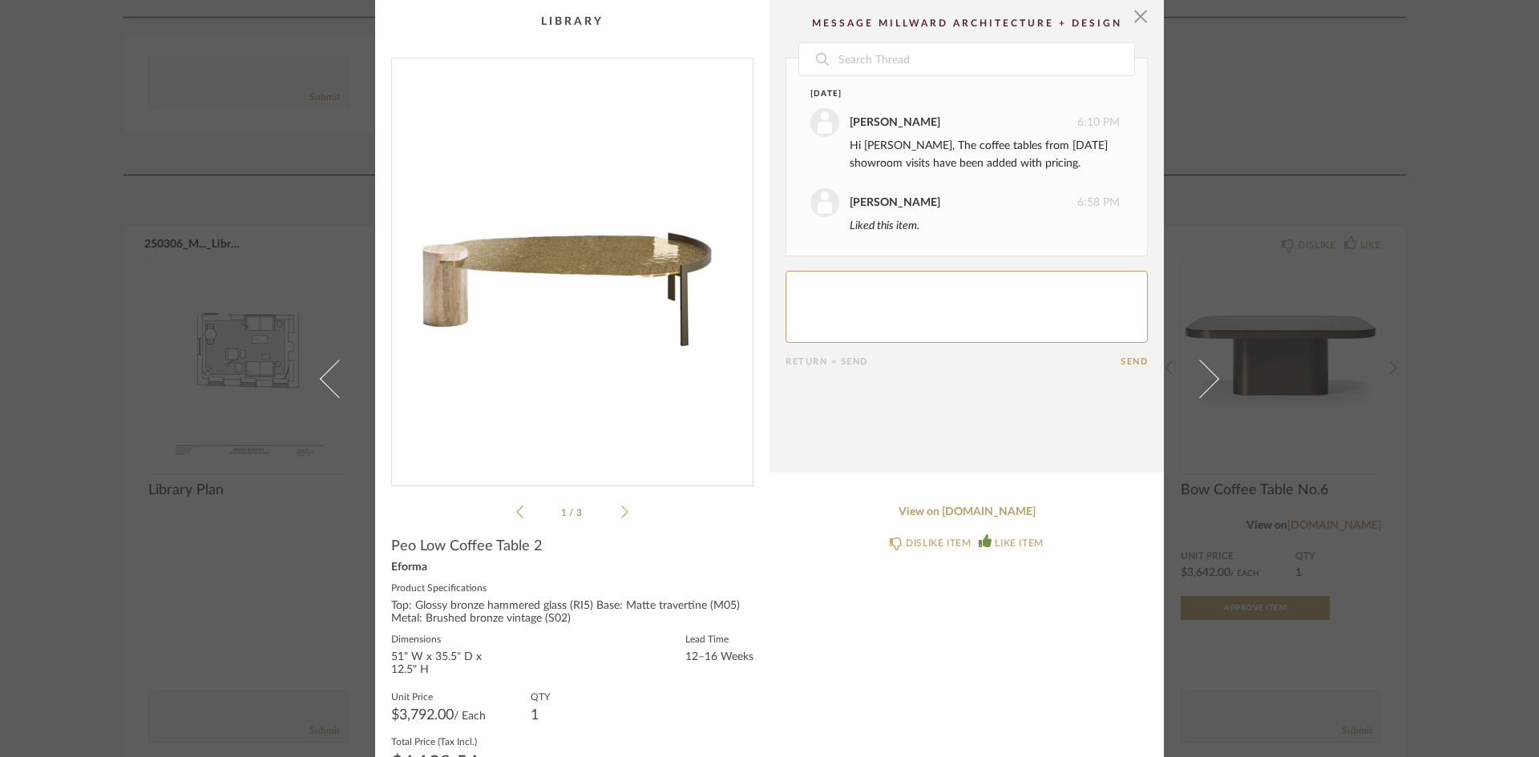
click at [977, 288] on textarea at bounding box center [966, 307] width 362 height 72
click at [1136, 20] on span "button" at bounding box center [1141, 16] width 32 height 32
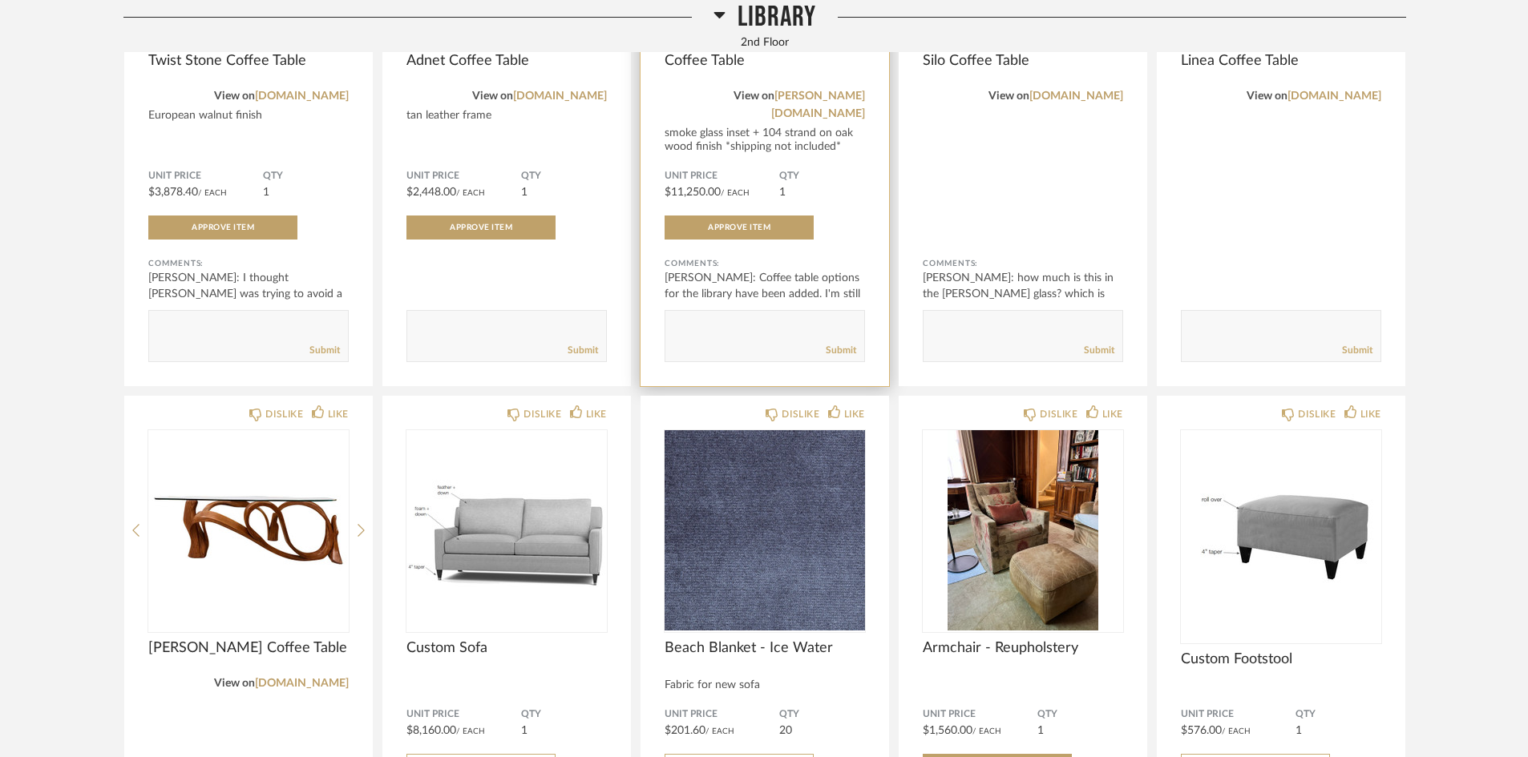
scroll to position [6813, 0]
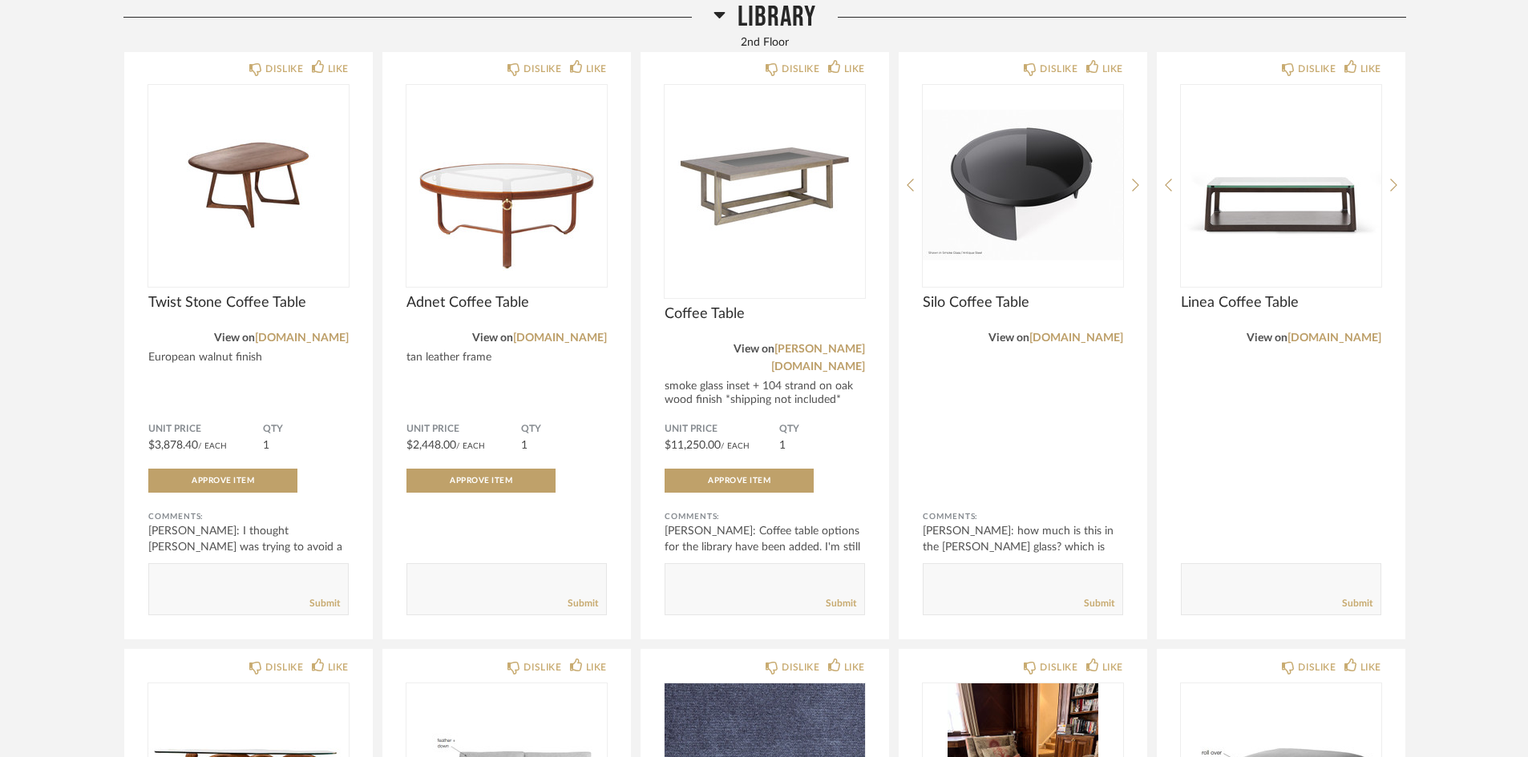
click at [717, 13] on icon at bounding box center [719, 15] width 11 height 6
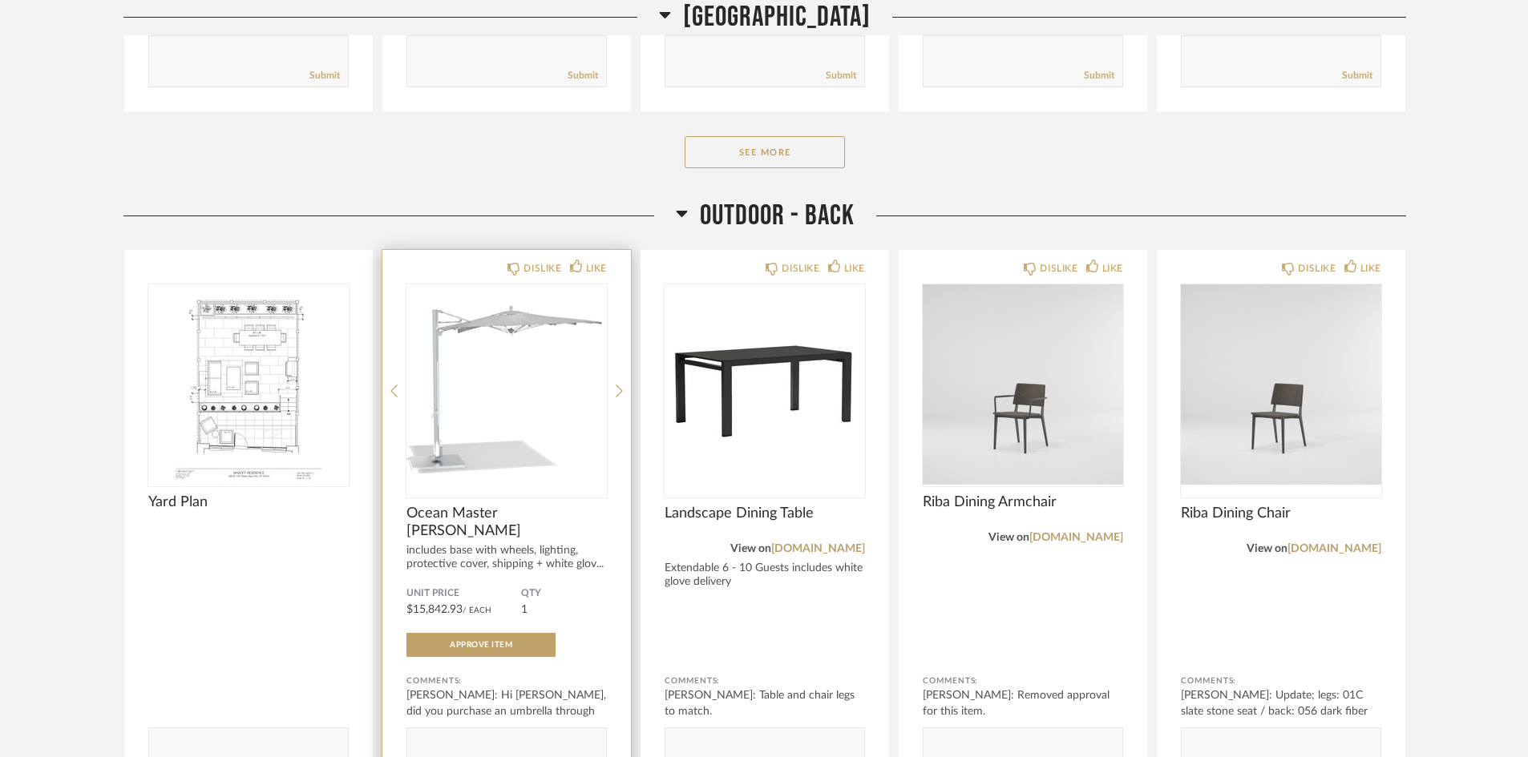
scroll to position [8175, 0]
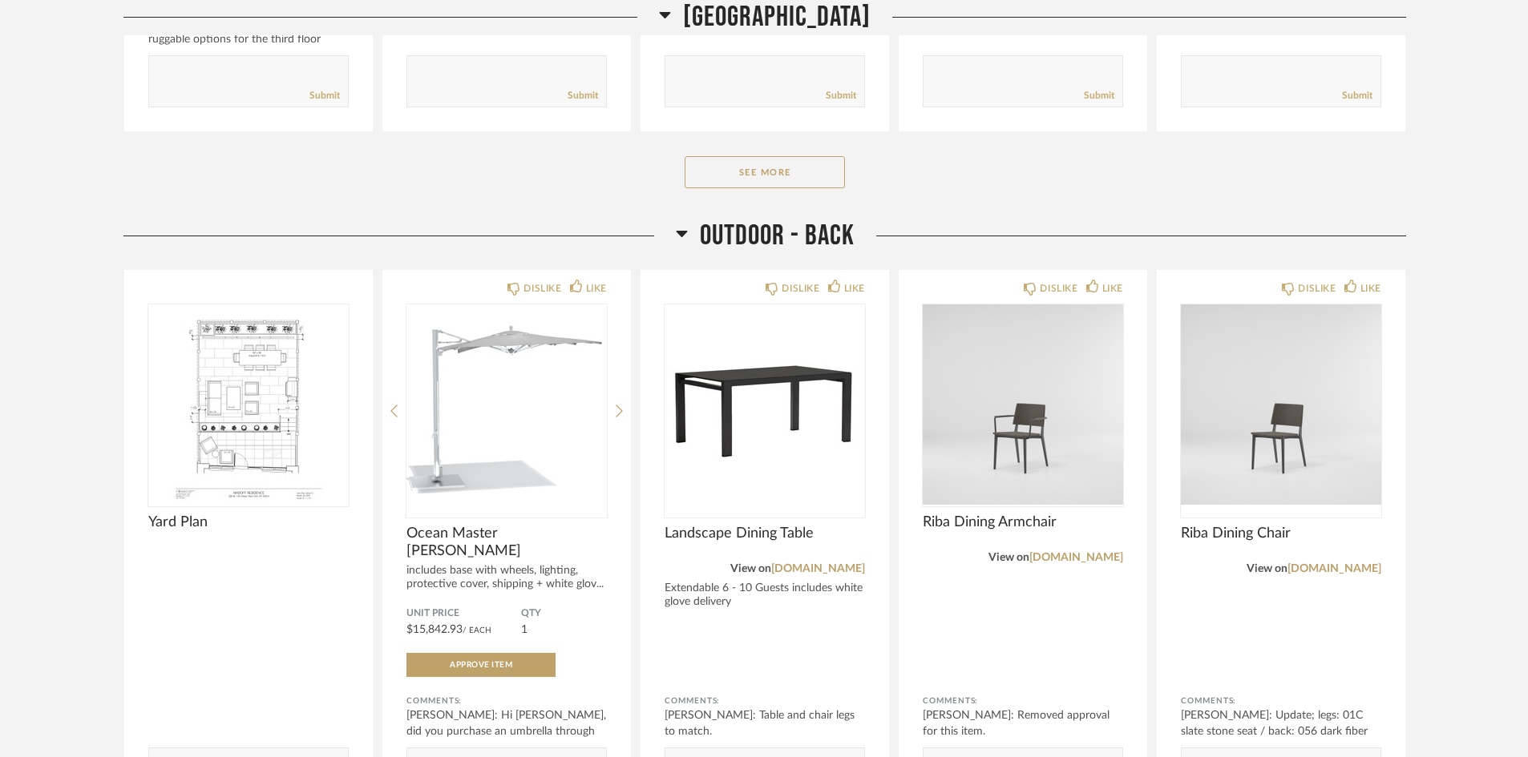
click at [683, 238] on icon at bounding box center [682, 233] width 12 height 19
